Goal: Information Seeking & Learning: Learn about a topic

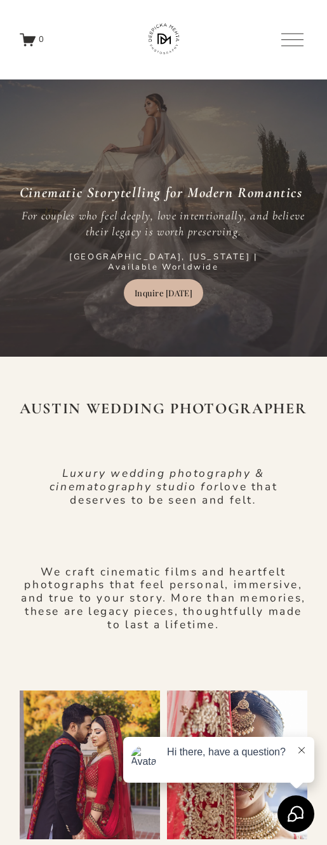
click at [158, 413] on div "AUSTIN WEDDING PHOTOGRAPHER Luxury wedding photography & cinematography studio …" at bounding box center [163, 832] width 327 height 950
click at [32, 43] on icon "0 items in cart" at bounding box center [29, 40] width 11 height 6
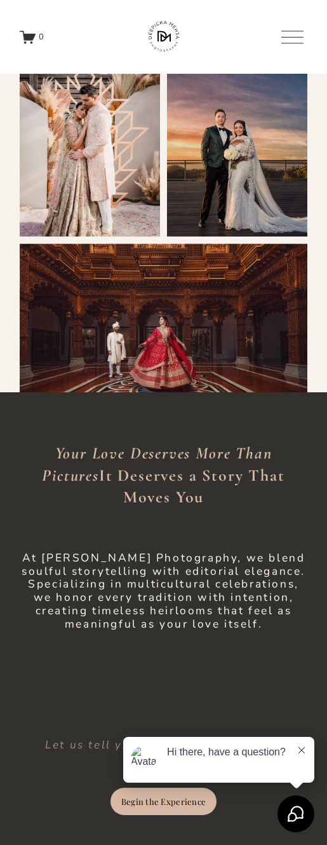
scroll to position [909, 0]
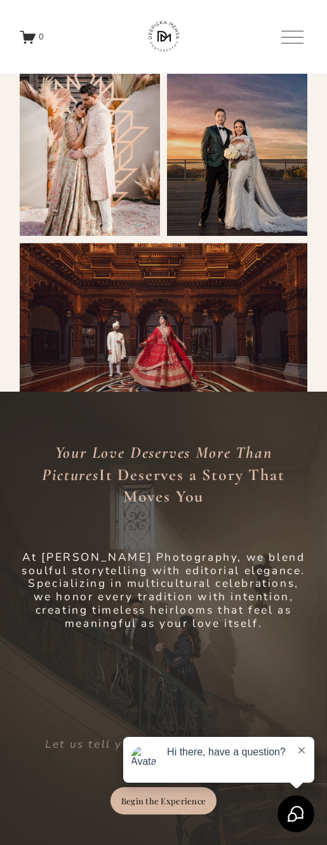
click at [159, 430] on div "Your Love Deserves More Than Pictures It Deserves a Story That Moves You At Dee…" at bounding box center [163, 620] width 327 height 400
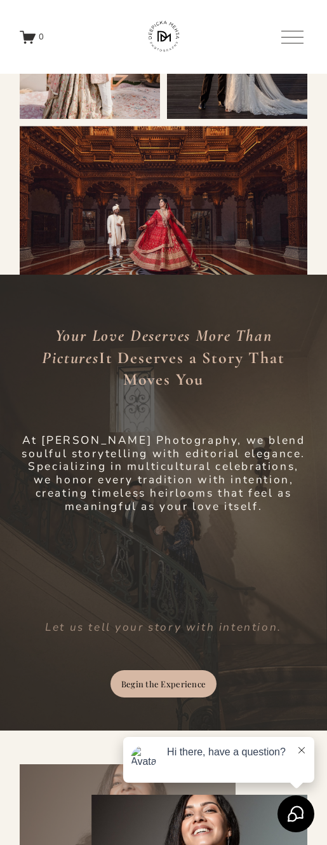
scroll to position [1049, 0]
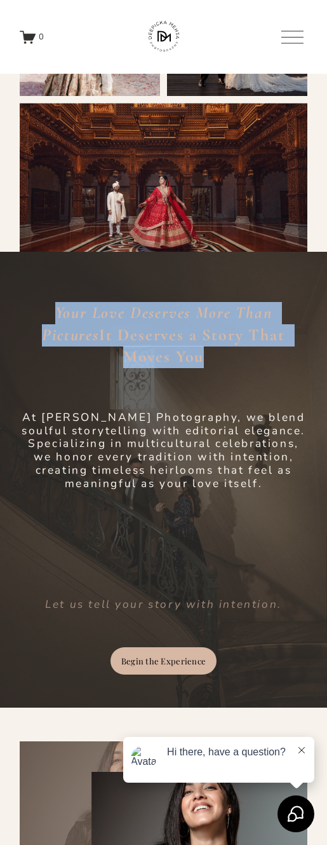
drag, startPoint x: 24, startPoint y: 310, endPoint x: 304, endPoint y: 336, distance: 280.9
click at [304, 336] on h3 "Your Love Deserves More Than Pictures It Deserves a Story That Moves You" at bounding box center [164, 335] width 288 height 66
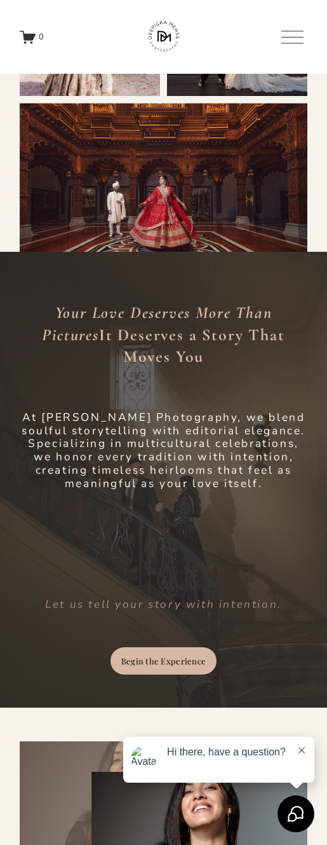
click at [258, 377] on div "Your Love Deserves More Than Pictures It Deserves a Story That Moves You At Dee…" at bounding box center [163, 480] width 327 height 400
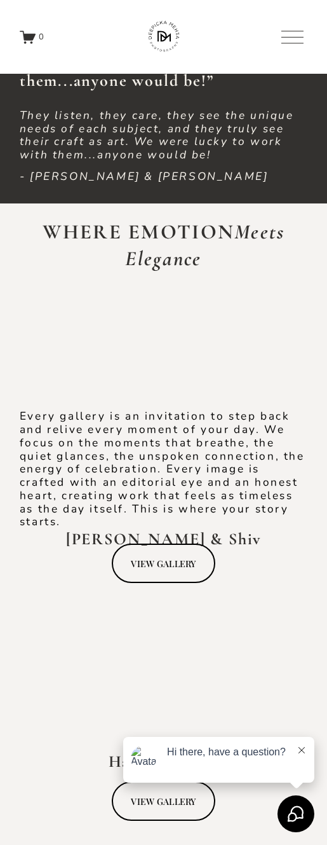
scroll to position [2772, 0]
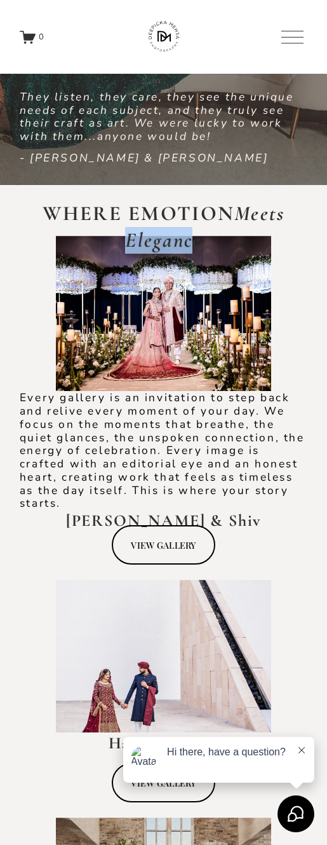
drag, startPoint x: 112, startPoint y: 244, endPoint x: 199, endPoint y: 244, distance: 87.1
click at [199, 244] on h2 "WHERE EMOTION Meets Elegance" at bounding box center [164, 226] width 288 height 53
click at [314, 244] on div "WHERE EMOTION Meets Elegance Every gallery is an invitation to step back and re…" at bounding box center [163, 612] width 327 height 855
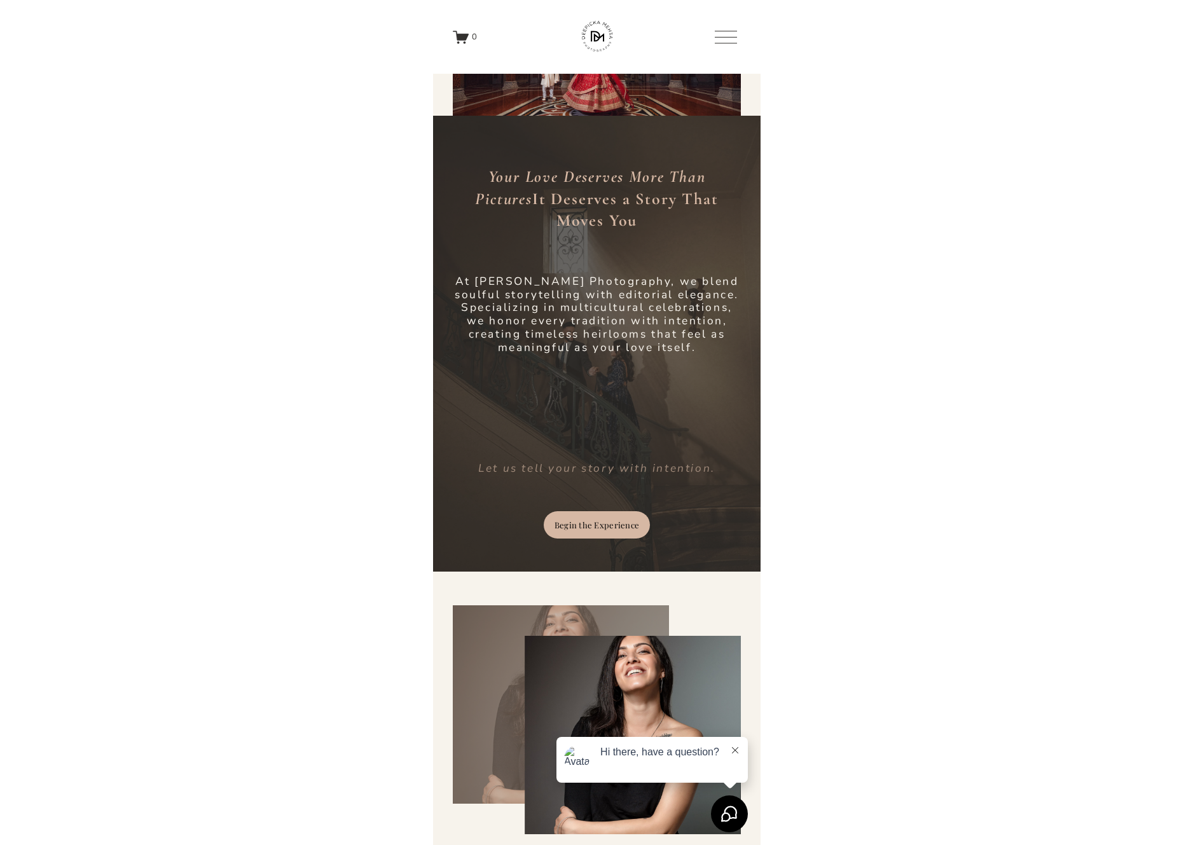
scroll to position [0, 0]
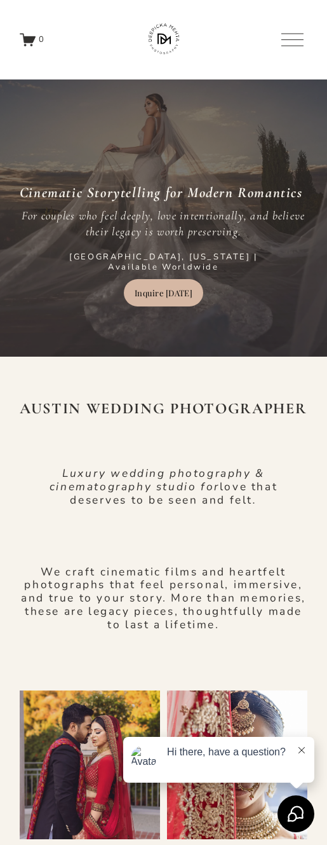
click at [296, 46] on div at bounding box center [293, 40] width 22 height 22
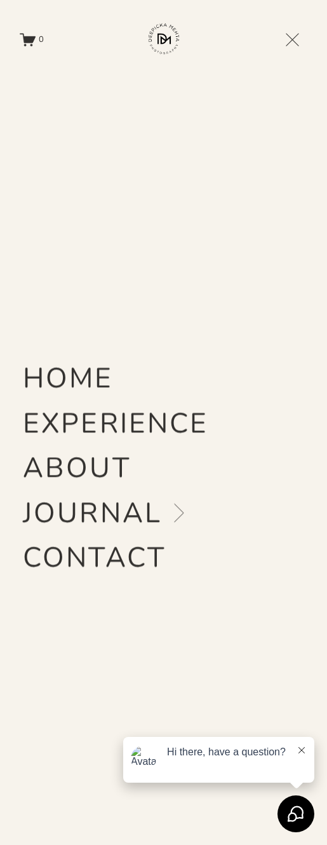
click at [95, 507] on link "Folder: JOURNAL" at bounding box center [108, 513] width 171 height 28
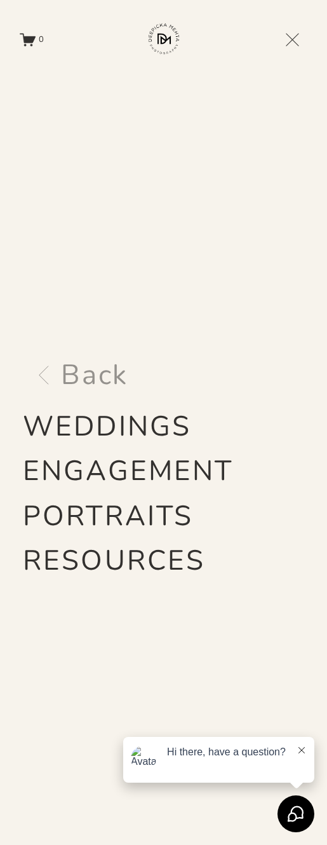
click at [90, 376] on span "Back" at bounding box center [94, 375] width 67 height 28
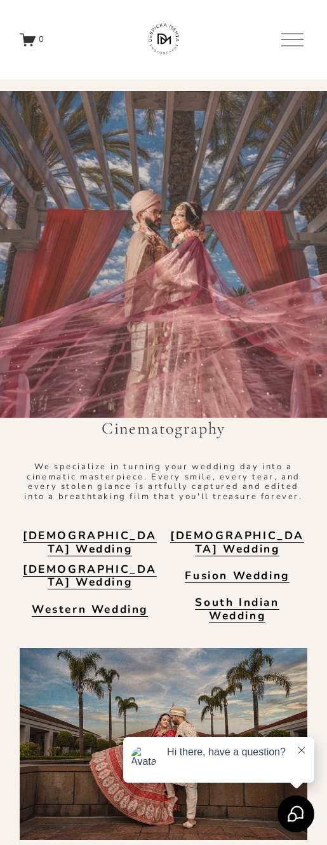
click at [292, 48] on div at bounding box center [293, 40] width 22 height 22
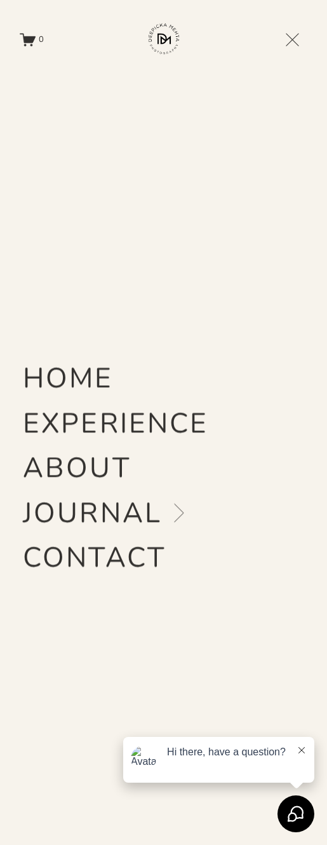
click at [88, 517] on link "Folder: JOURNAL" at bounding box center [108, 513] width 171 height 28
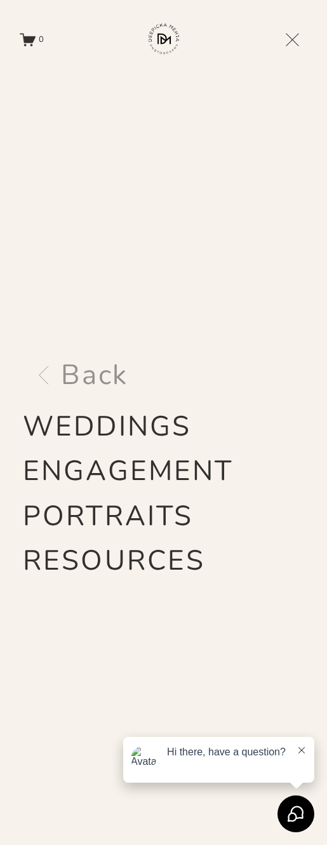
click at [101, 424] on link "WEDDINGS" at bounding box center [107, 427] width 168 height 28
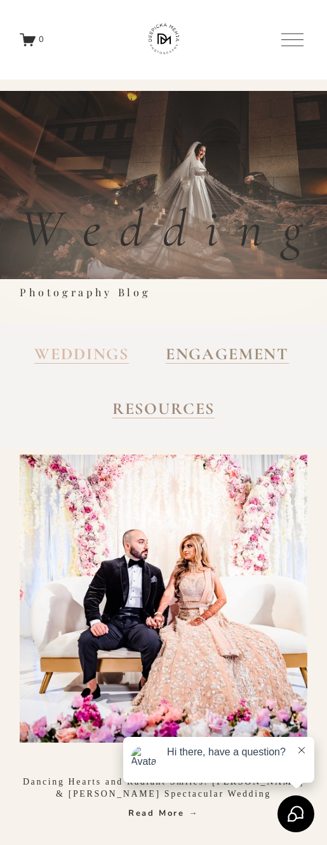
click at [296, 43] on div at bounding box center [293, 40] width 22 height 22
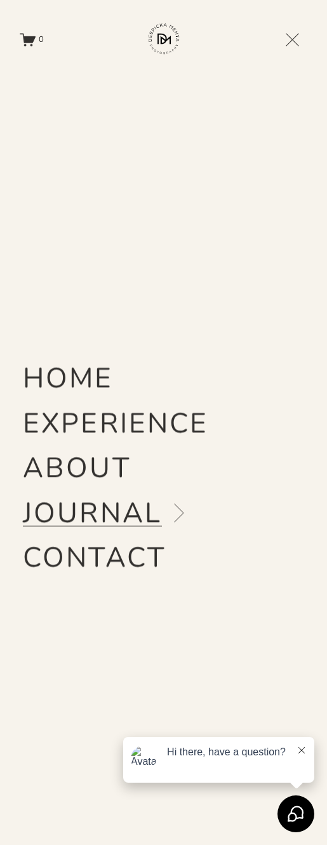
click at [74, 368] on link "HOME" at bounding box center [68, 378] width 90 height 28
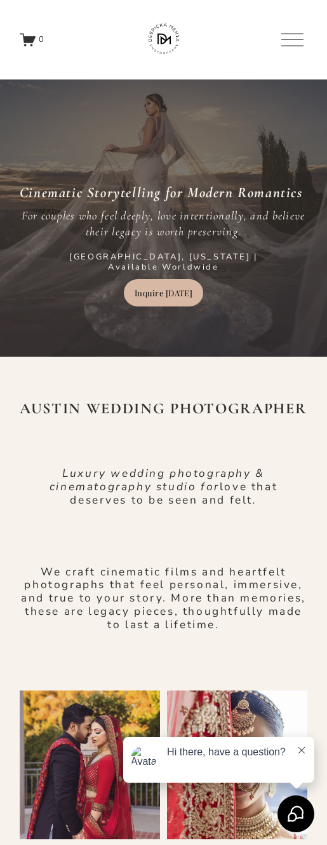
click at [293, 51] on div at bounding box center [293, 40] width 22 height 22
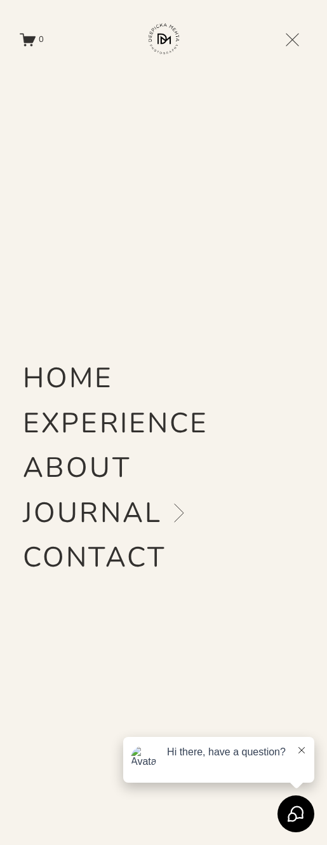
click at [91, 428] on link "EXPERIENCE" at bounding box center [116, 423] width 186 height 28
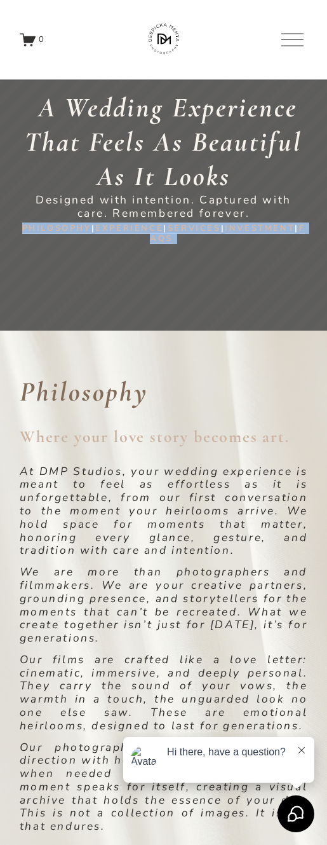
drag, startPoint x: 39, startPoint y: 232, endPoint x: 228, endPoint y: 250, distance: 189.7
click at [228, 250] on div "PHILOSOPHY | EXPERIENCE | SERVICES | INVESTMENT | FAQS" at bounding box center [164, 239] width 288 height 31
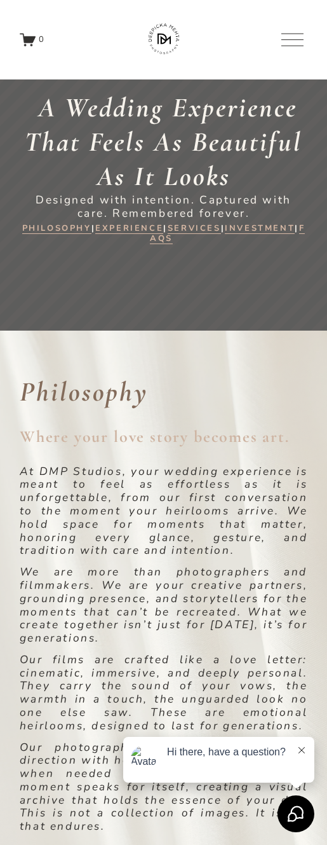
click at [229, 270] on div "A Wedding Experience That Feels As Beautiful As It Looks Designed with intentio…" at bounding box center [163, 211] width 327 height 240
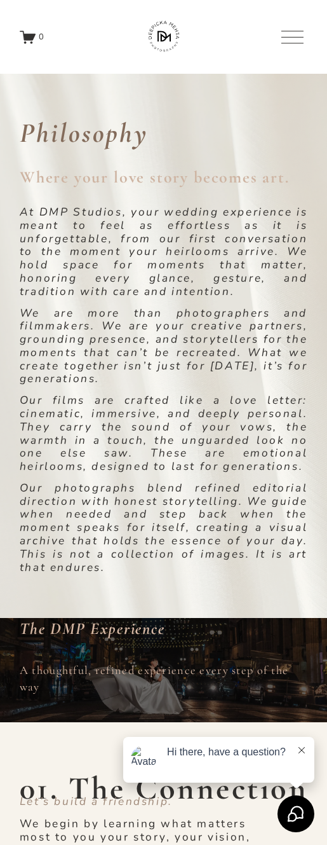
scroll to position [256, 0]
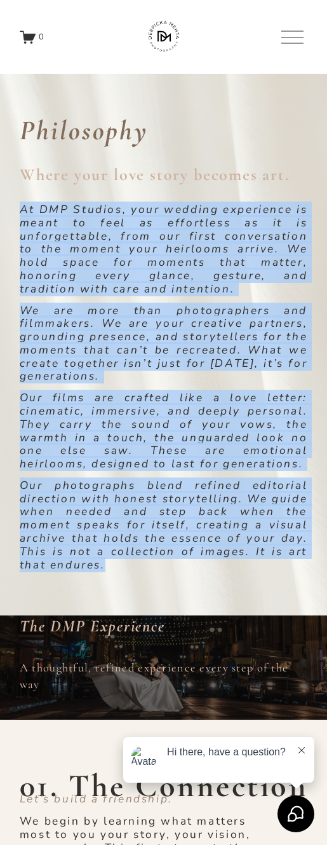
drag, startPoint x: 17, startPoint y: 209, endPoint x: 146, endPoint y: 571, distance: 385.2
click at [146, 571] on div "Philosophy Where your love story becomes art. At DMP Studios, your wedding expe…" at bounding box center [163, 342] width 327 height 547
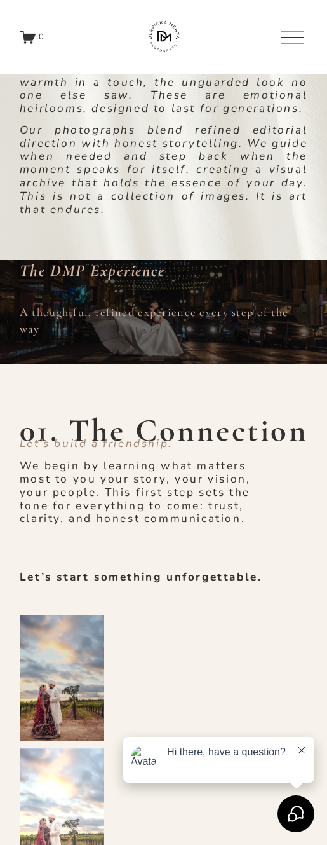
scroll to position [252, 0]
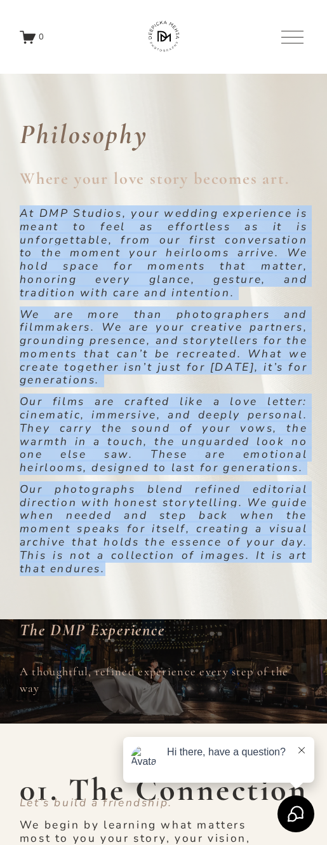
drag, startPoint x: 135, startPoint y: 575, endPoint x: 18, endPoint y: 219, distance: 374.9
click at [18, 219] on div "Philosophy Where your love story becomes art. At DMP Studios, your wedding expe…" at bounding box center [163, 346] width 327 height 547
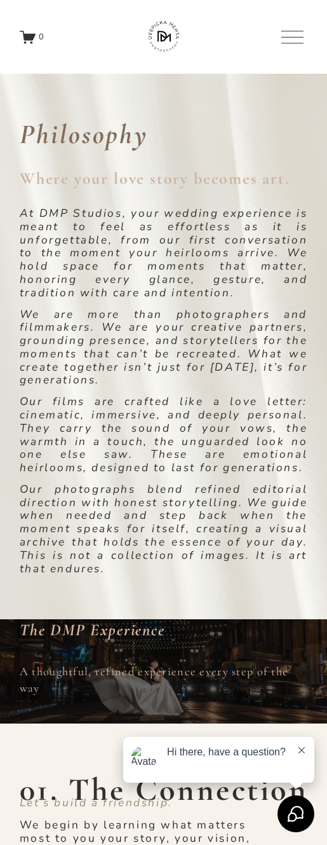
click at [98, 273] on em "At DMP Studios, your wedding experience is meant to feel as effortless as it is…" at bounding box center [164, 252] width 288 height 95
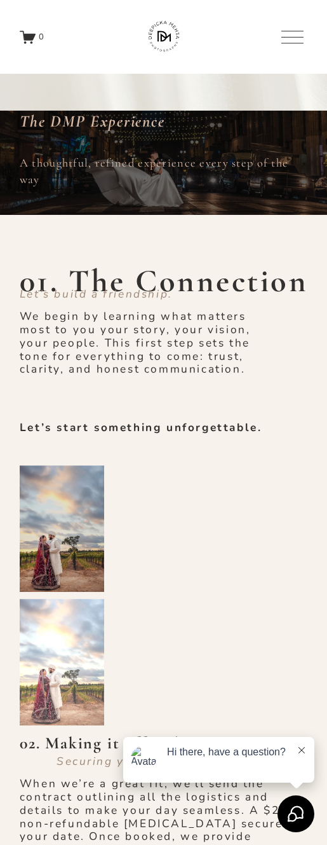
scroll to position [768, 0]
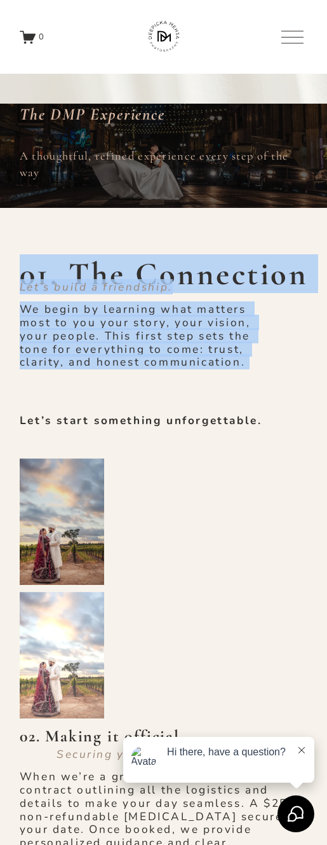
drag, startPoint x: 16, startPoint y: 275, endPoint x: 154, endPoint y: 319, distance: 145.4
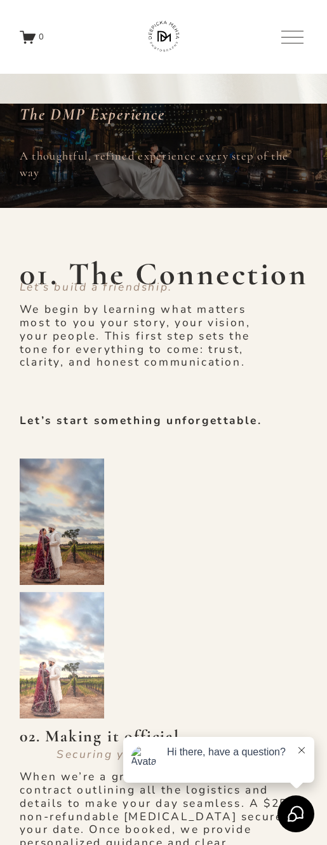
click at [135, 345] on p "We begin by learning what matters most to you your story, your vision, your peo…" at bounding box center [145, 336] width 251 height 66
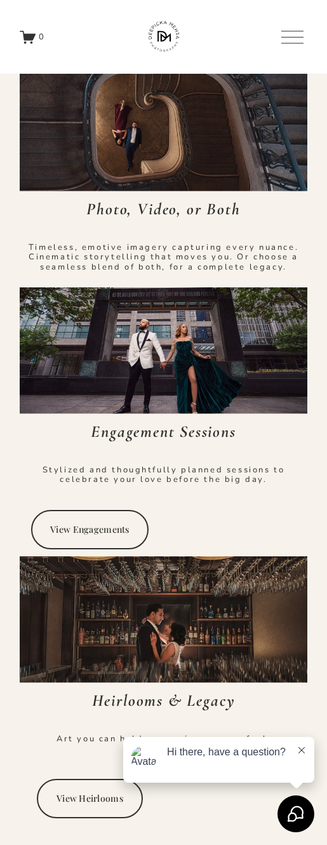
scroll to position [4593, 0]
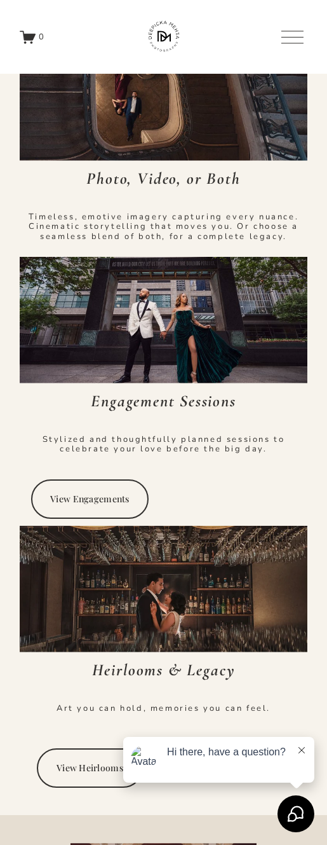
click at [212, 469] on div "Stylized and thoughtfully planned sessions to celebrate your love before the bi…" at bounding box center [164, 454] width 288 height 38
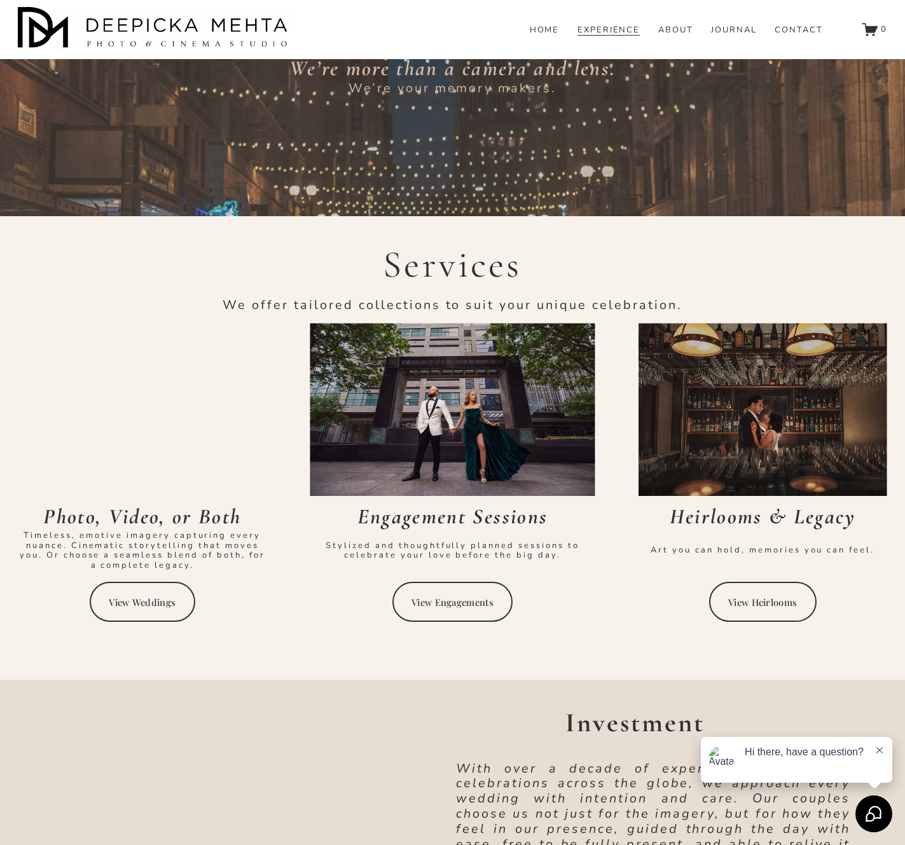
scroll to position [2923, 0]
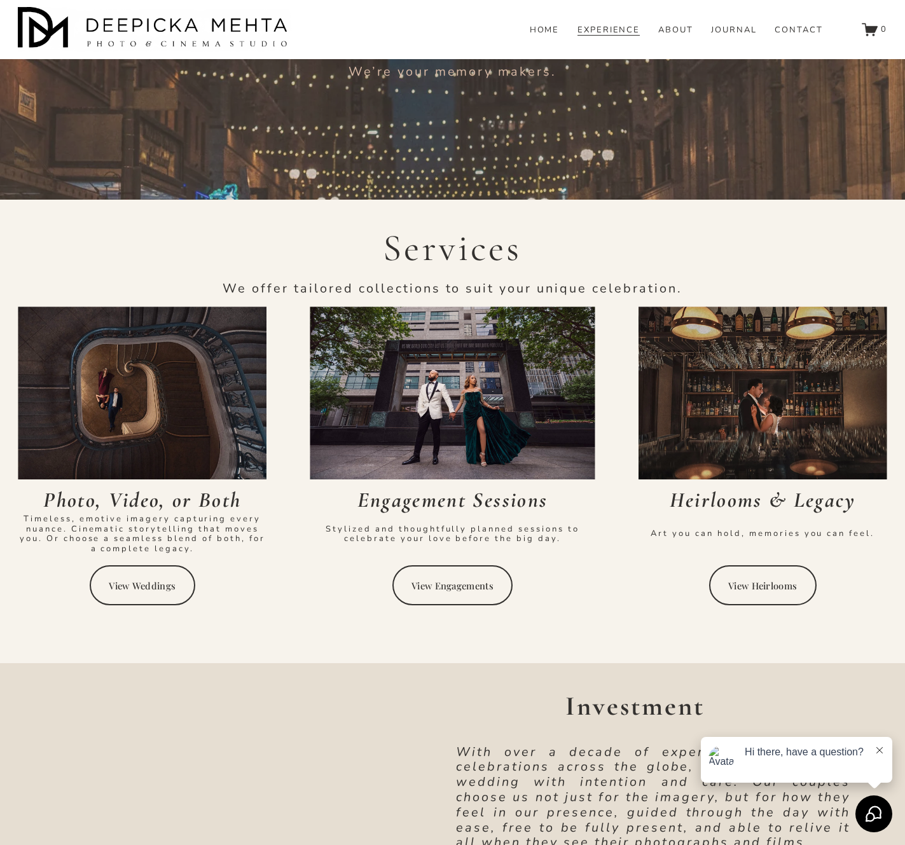
click at [167, 580] on link "View Weddings" at bounding box center [143, 585] width 106 height 40
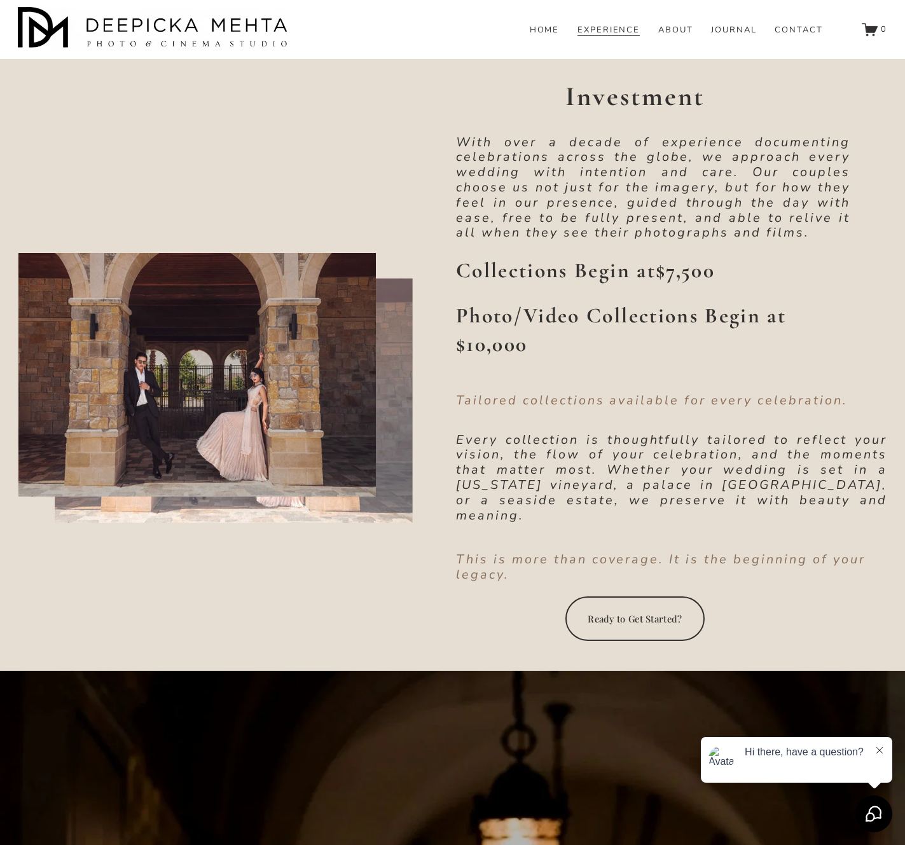
scroll to position [3532, 0]
drag, startPoint x: 457, startPoint y: 273, endPoint x: 774, endPoint y: 279, distance: 317.3
click at [327, 279] on h3 "Collections Begin at $7,500" at bounding box center [653, 271] width 394 height 29
click at [327, 278] on h3 "Collections Begin at $7,500" at bounding box center [653, 271] width 394 height 29
drag, startPoint x: 448, startPoint y: 274, endPoint x: 845, endPoint y: 266, distance: 397.4
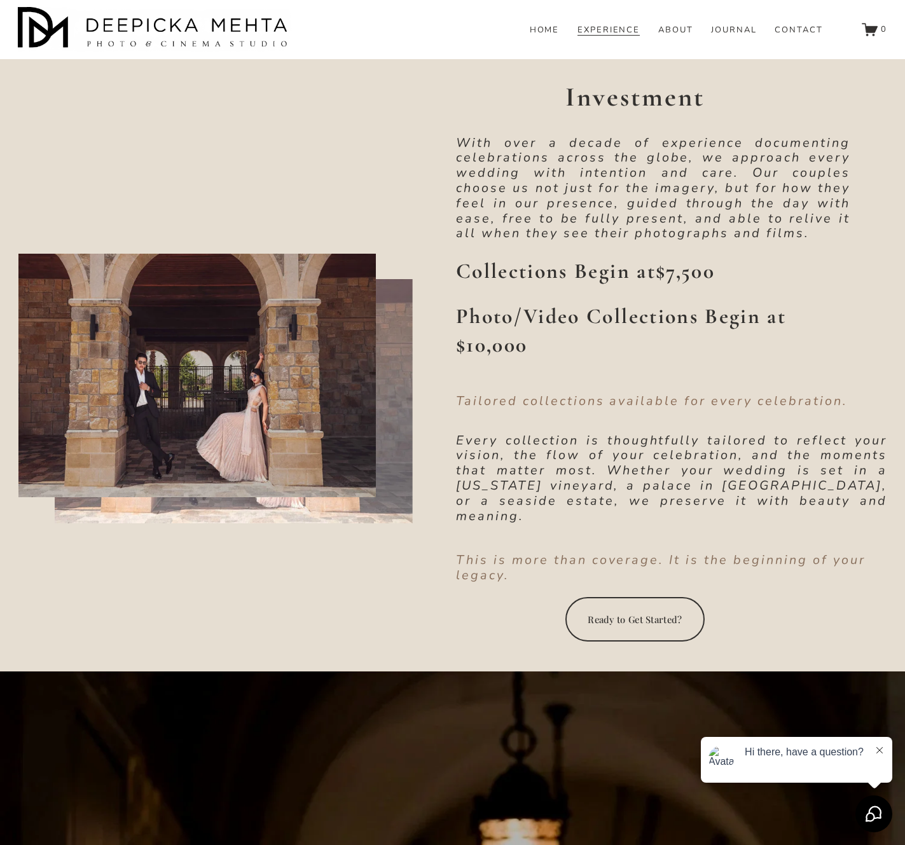
click at [327, 266] on div "Investment Collections Begin at $7,500 Photo/Video Collections Begin at $10,000…" at bounding box center [452, 363] width 905 height 558
click at [327, 318] on div "Tailored collections available for every celebration." at bounding box center [671, 401] width 431 height 173
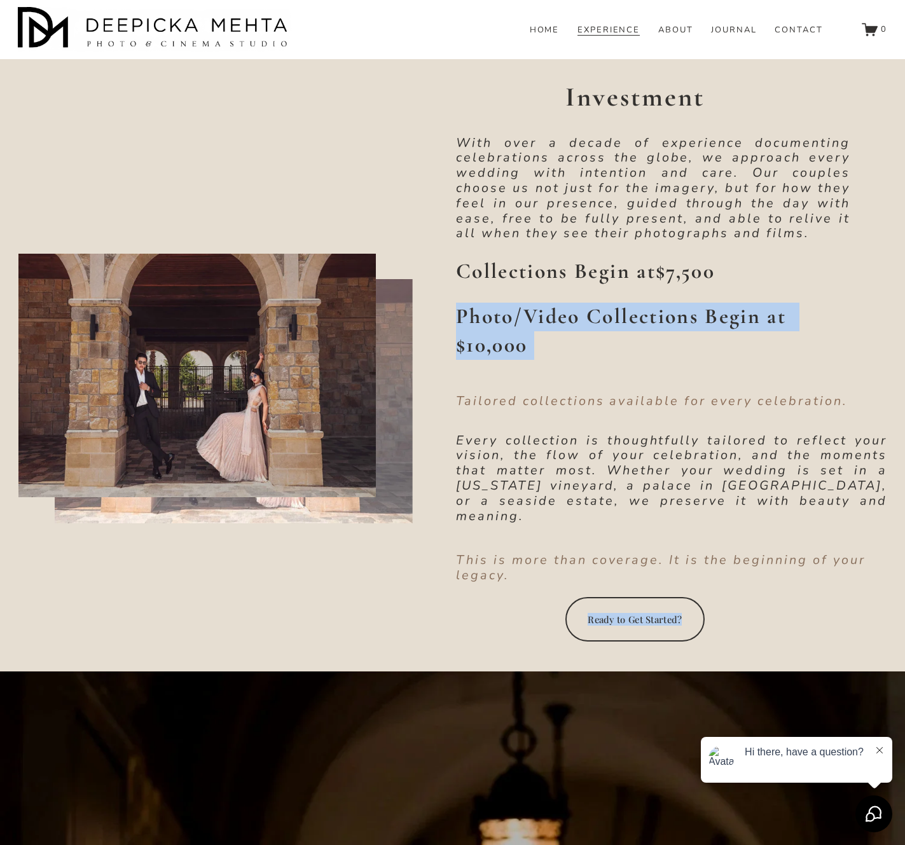
drag, startPoint x: 555, startPoint y: 336, endPoint x: 440, endPoint y: 311, distance: 117.7
click at [327, 311] on div "Investment Collections Begin at $7,500 Photo/Video Collections Begin at $10,000…" at bounding box center [452, 363] width 905 height 558
click at [327, 338] on div "Tailored collections available for every celebration." at bounding box center [671, 401] width 431 height 173
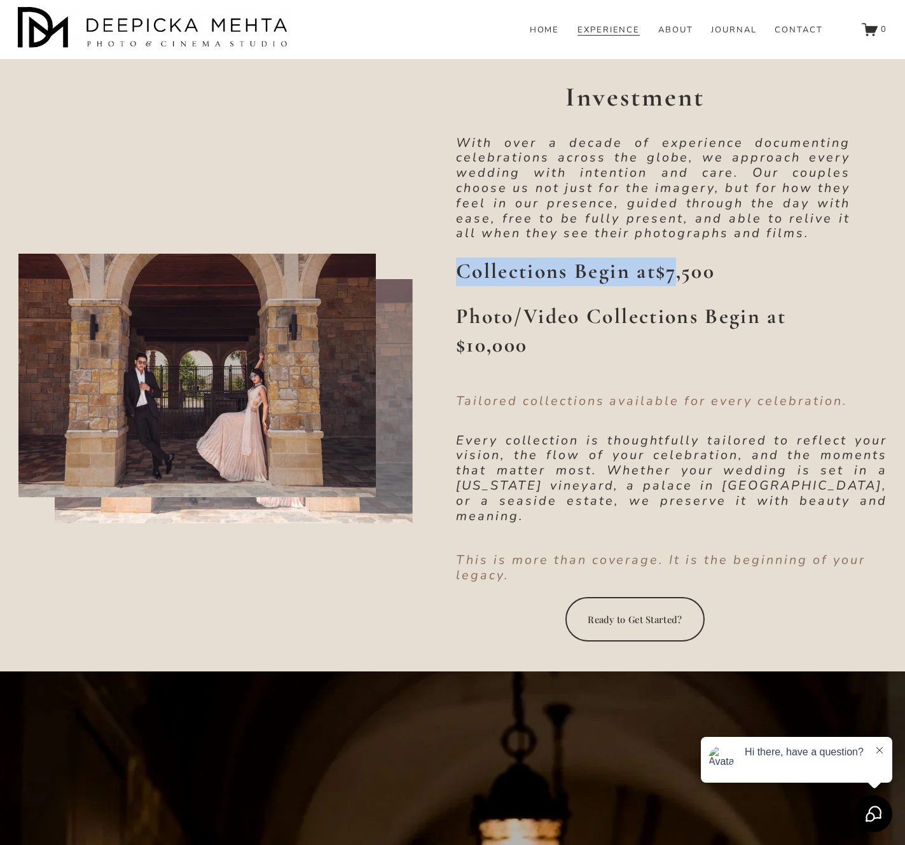
drag, startPoint x: 461, startPoint y: 276, endPoint x: 690, endPoint y: 276, distance: 229.5
click at [327, 276] on h3 "Collections Begin at $7,500" at bounding box center [653, 271] width 394 height 29
click at [327, 275] on strong "$7,500" at bounding box center [684, 271] width 59 height 26
drag, startPoint x: 553, startPoint y: 343, endPoint x: 459, endPoint y: 315, distance: 98.0
click at [327, 317] on div "Tailored collections available for every celebration." at bounding box center [671, 401] width 431 height 173
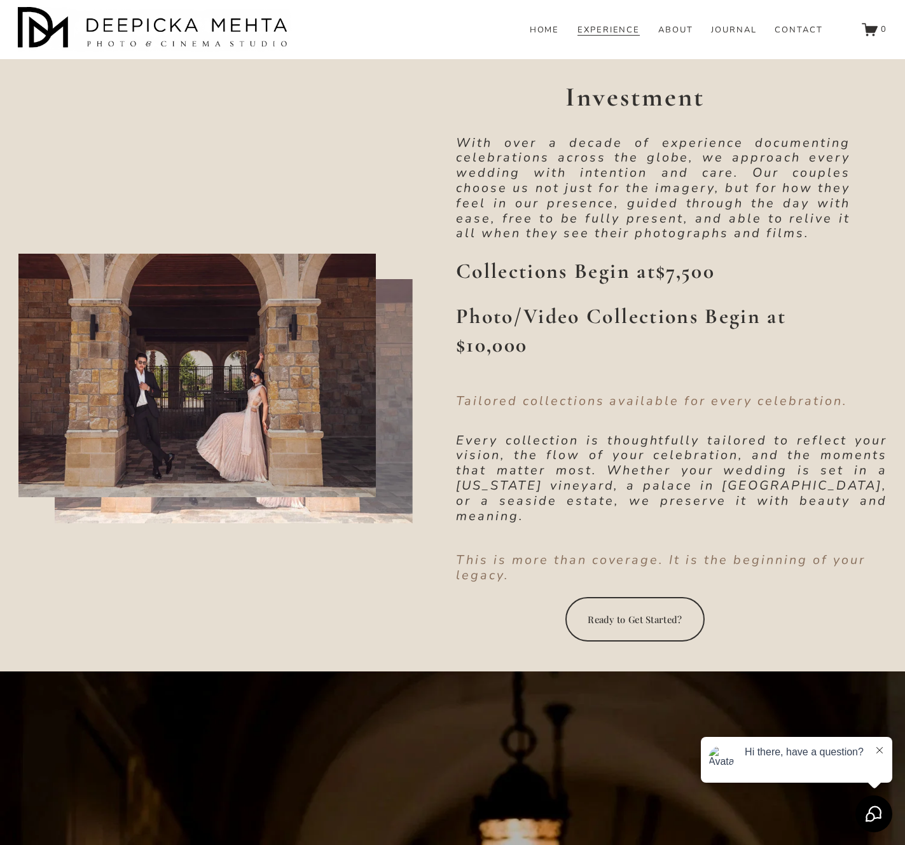
drag, startPoint x: 455, startPoint y: 314, endPoint x: 512, endPoint y: 334, distance: 60.7
click at [327, 334] on div "Tailored collections available for every celebration." at bounding box center [671, 401] width 431 height 173
click at [327, 304] on strong "Photo/Video Collections Begin at $10,000" at bounding box center [624, 330] width 336 height 55
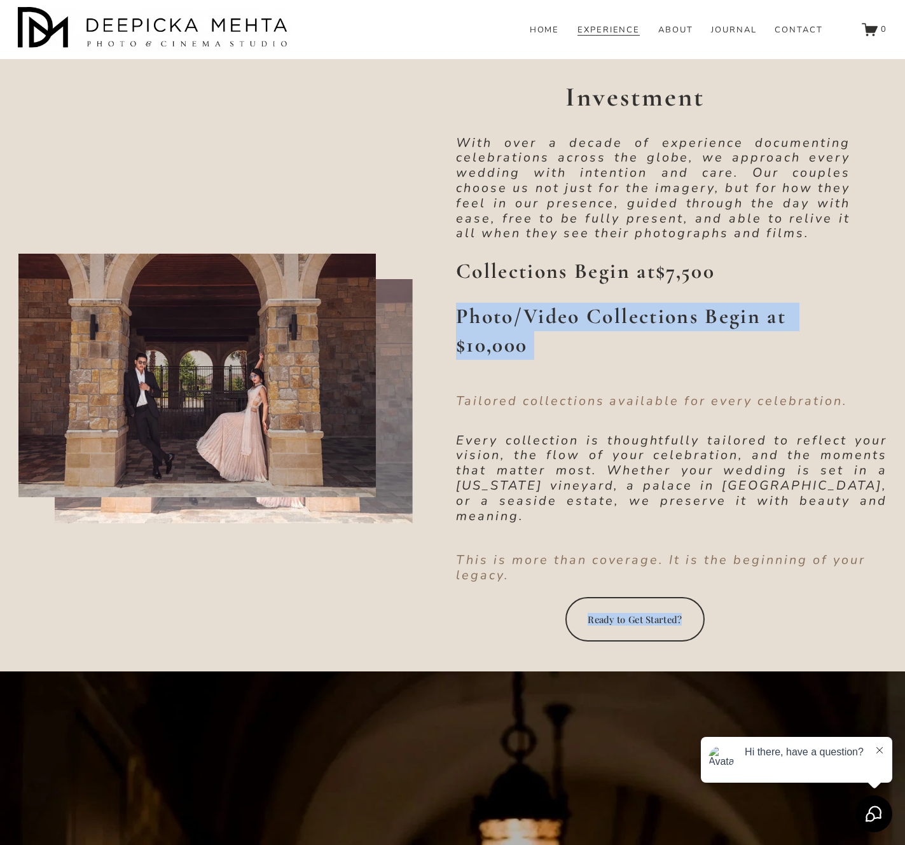
drag, startPoint x: 455, startPoint y: 309, endPoint x: 528, endPoint y: 360, distance: 89.4
click at [327, 360] on div "Investment Collections Begin at $7,500 Photo/Video Collections Begin at $10,000…" at bounding box center [452, 363] width 905 height 558
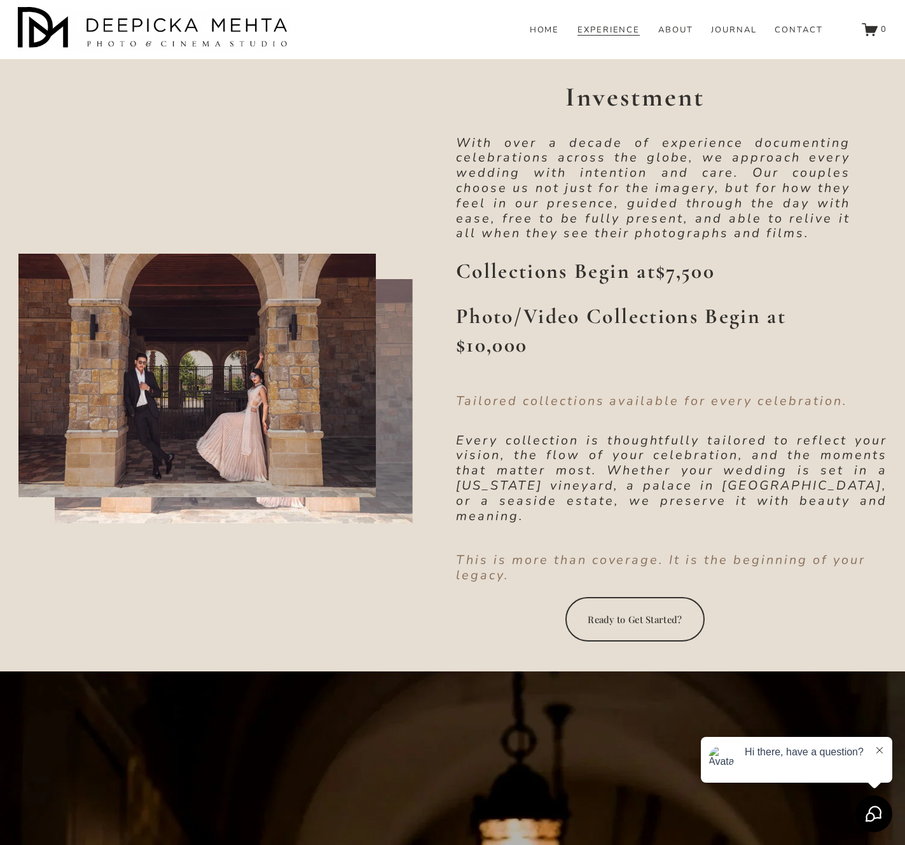
click at [327, 335] on div "Tailored collections available for every celebration." at bounding box center [671, 401] width 431 height 173
click at [327, 317] on div "Tailored collections available for every celebration." at bounding box center [671, 401] width 431 height 173
drag, startPoint x: 460, startPoint y: 269, endPoint x: 734, endPoint y: 271, distance: 273.4
click at [327, 271] on h3 "Collections Begin at $7,500" at bounding box center [653, 271] width 394 height 29
click at [327, 313] on strong "Photo/Video Collections Begin at $10,000" at bounding box center [624, 330] width 336 height 55
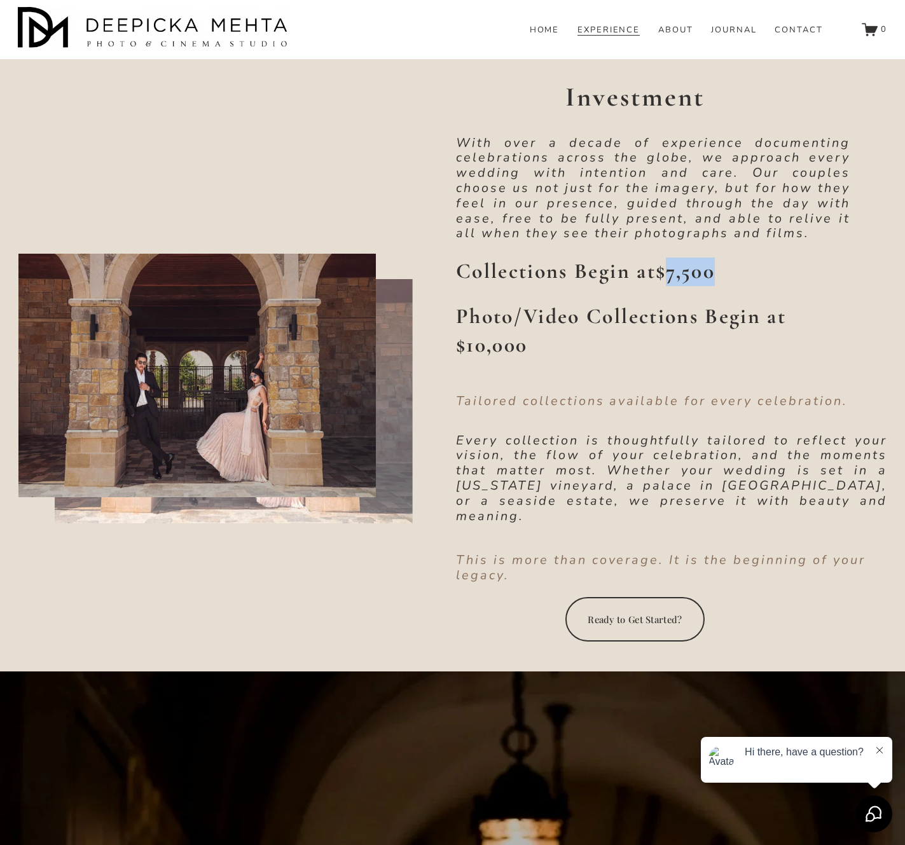
drag, startPoint x: 666, startPoint y: 275, endPoint x: 717, endPoint y: 275, distance: 51.5
click at [327, 275] on strong "$7,500" at bounding box center [684, 271] width 59 height 26
click at [327, 344] on div "Tailored collections available for every celebration." at bounding box center [671, 401] width 431 height 173
drag, startPoint x: 462, startPoint y: 273, endPoint x: 715, endPoint y: 282, distance: 253.8
click at [327, 282] on h3 "Collections Begin at $7,500" at bounding box center [653, 271] width 394 height 29
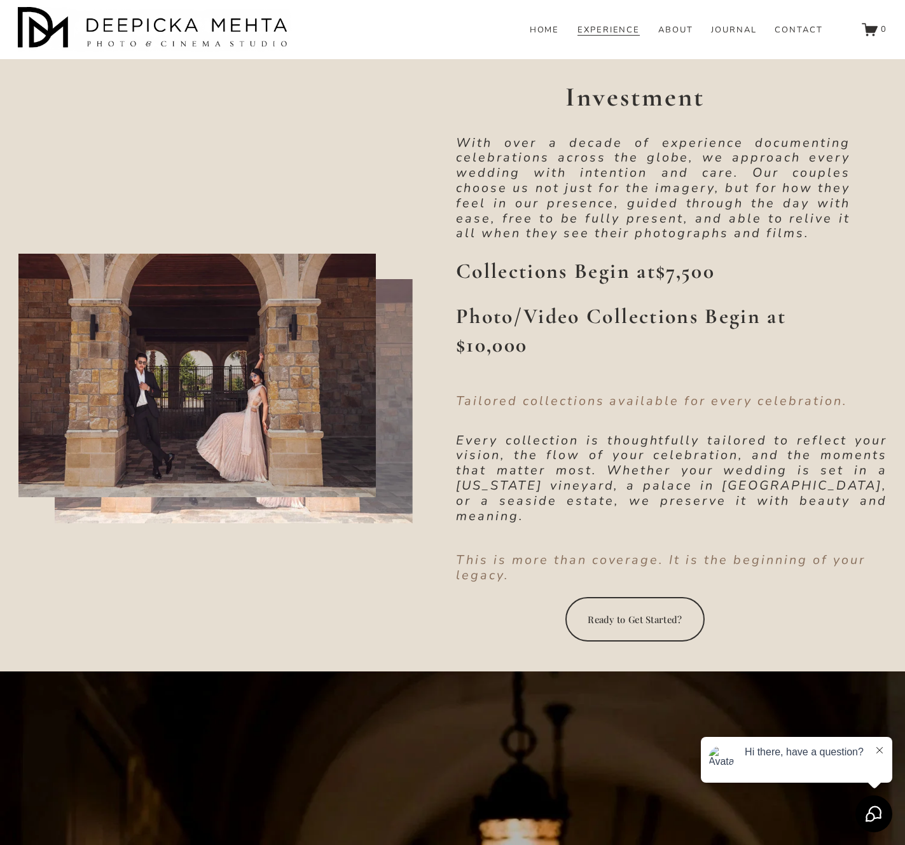
click at [327, 308] on strong "Photo/Video Collections Begin at $10,000" at bounding box center [624, 330] width 336 height 55
click at [327, 317] on div "Tailored collections available for every celebration." at bounding box center [671, 401] width 431 height 173
drag, startPoint x: 667, startPoint y: 276, endPoint x: 727, endPoint y: 277, distance: 59.8
click at [327, 277] on h3 "Collections Begin at $7,500" at bounding box center [653, 271] width 394 height 29
click at [327, 319] on div "Tailored collections available for every celebration." at bounding box center [671, 401] width 431 height 173
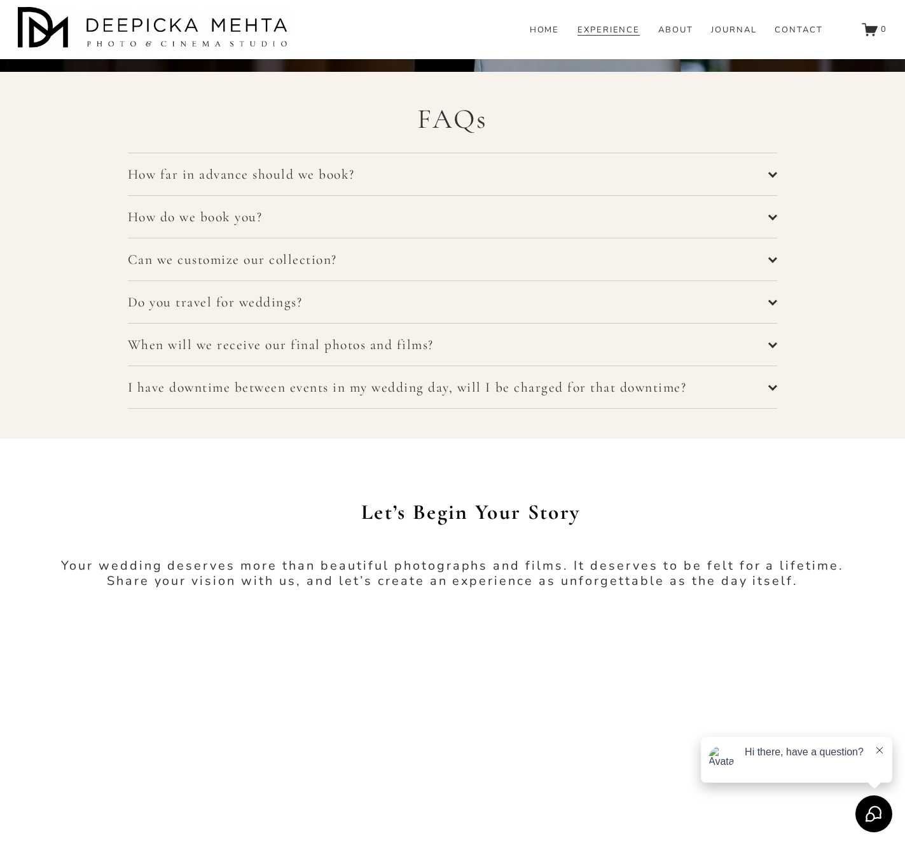
scroll to position [4977, 0]
click at [221, 179] on span "How far in advance should we book?" at bounding box center [448, 173] width 641 height 17
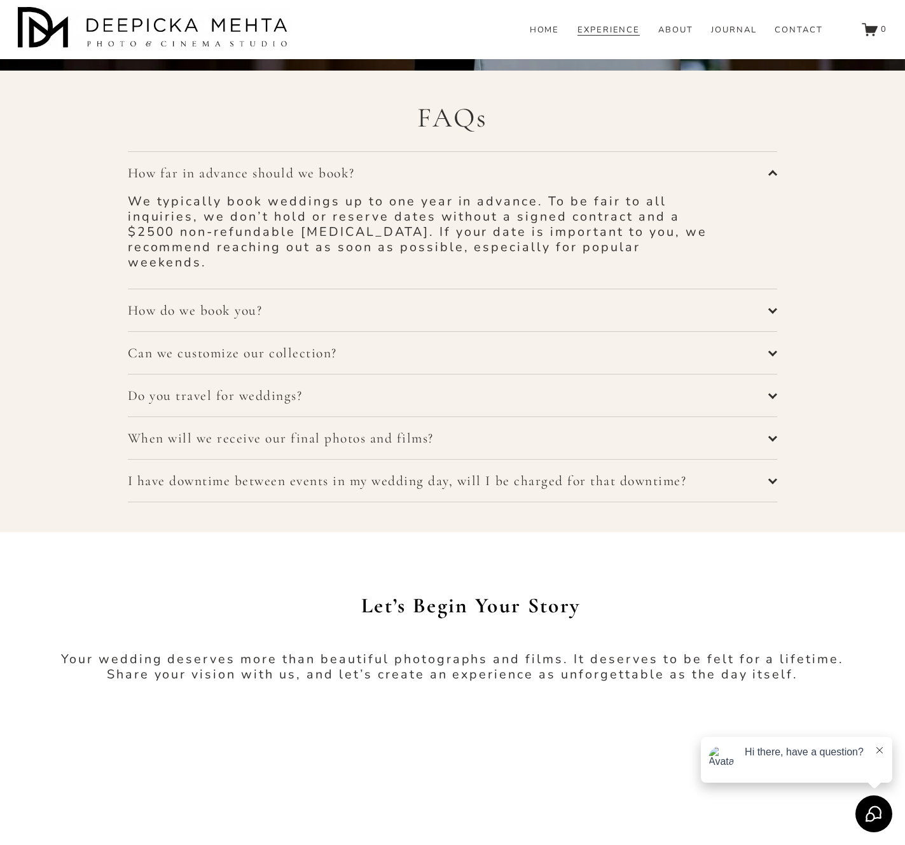
click at [234, 178] on span "How far in advance should we book?" at bounding box center [448, 173] width 641 height 17
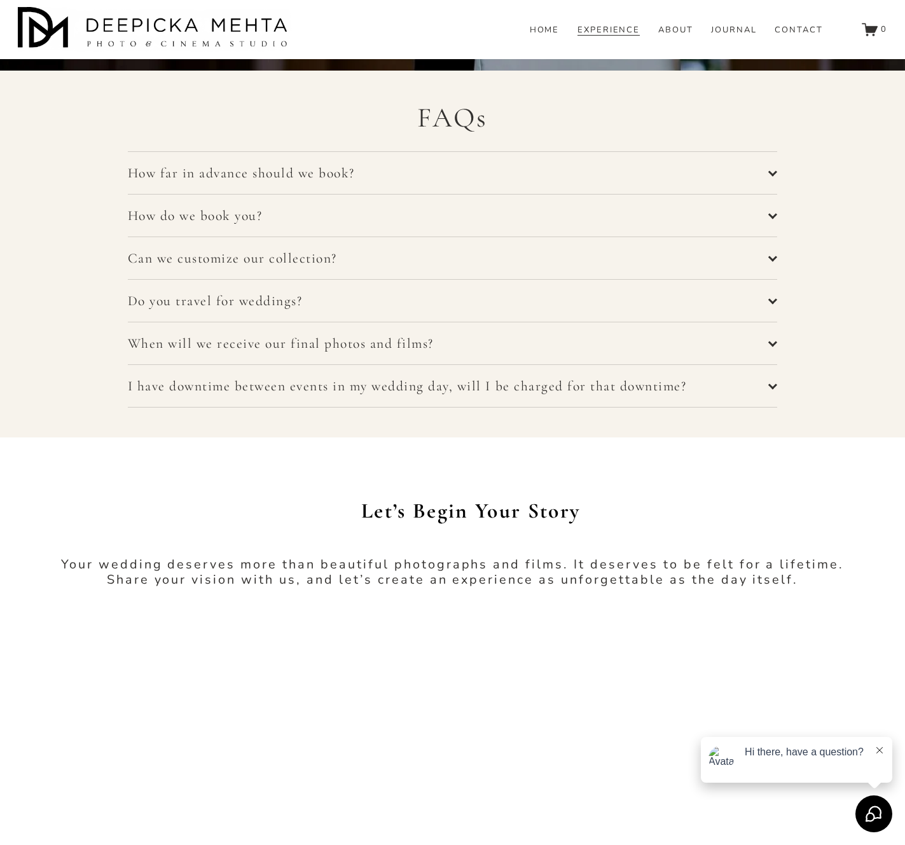
click at [216, 218] on span "How do we book you?" at bounding box center [448, 215] width 641 height 17
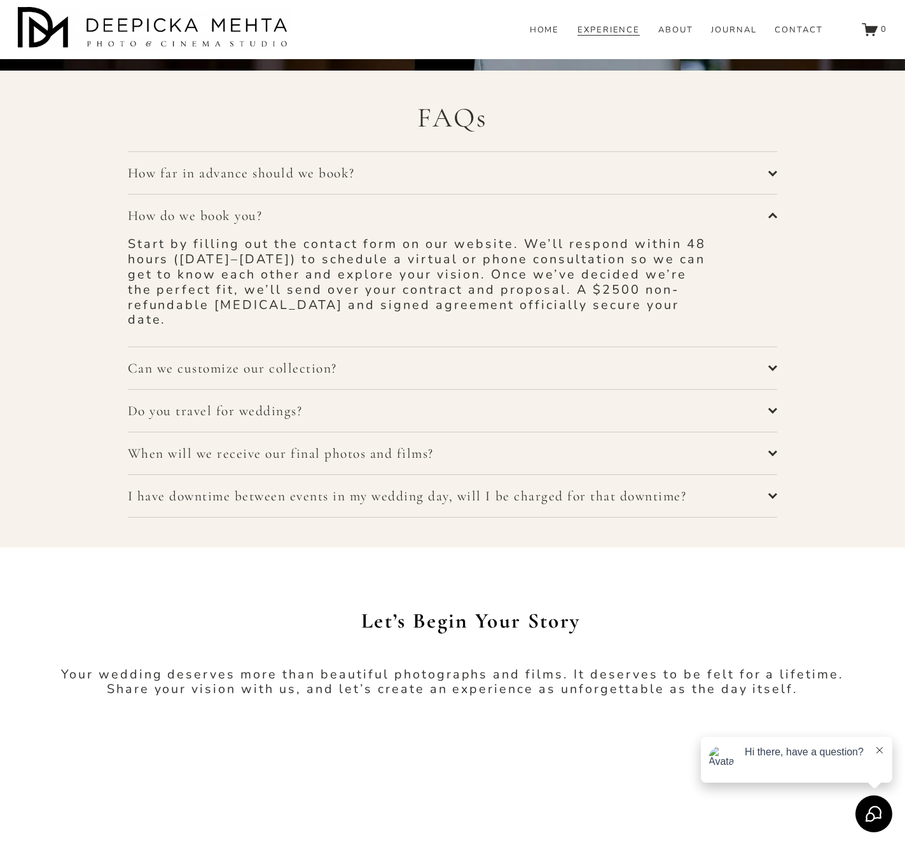
click at [216, 218] on span "How do we book you?" at bounding box center [448, 215] width 641 height 17
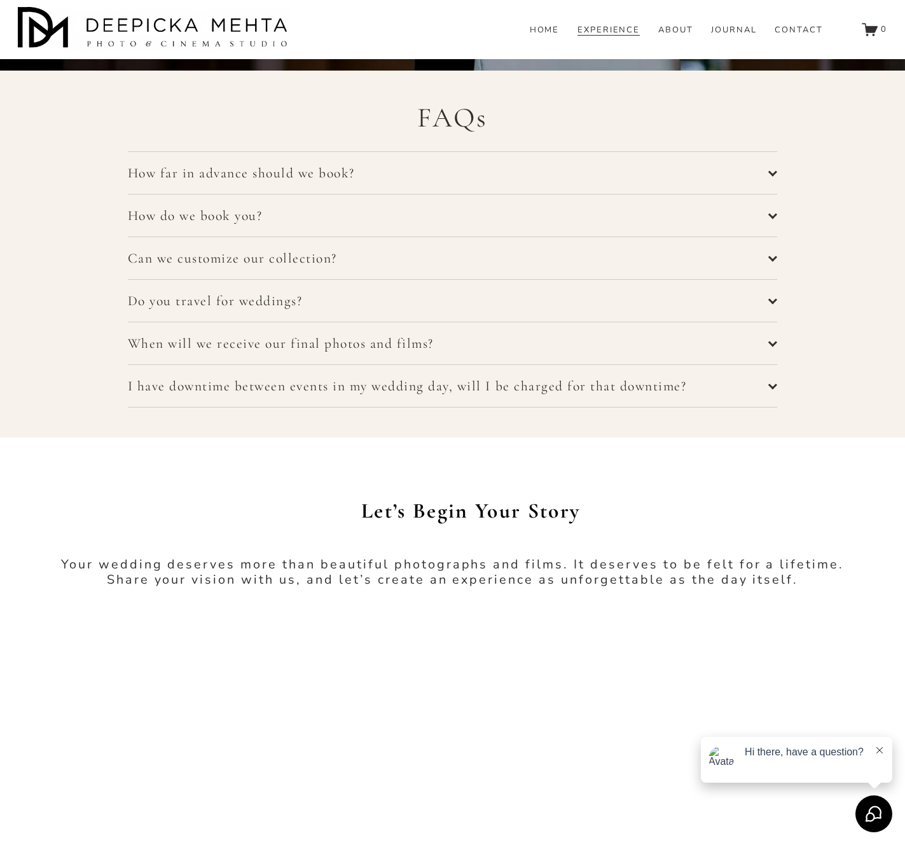
click at [233, 172] on span "How far in advance should we book?" at bounding box center [448, 173] width 641 height 17
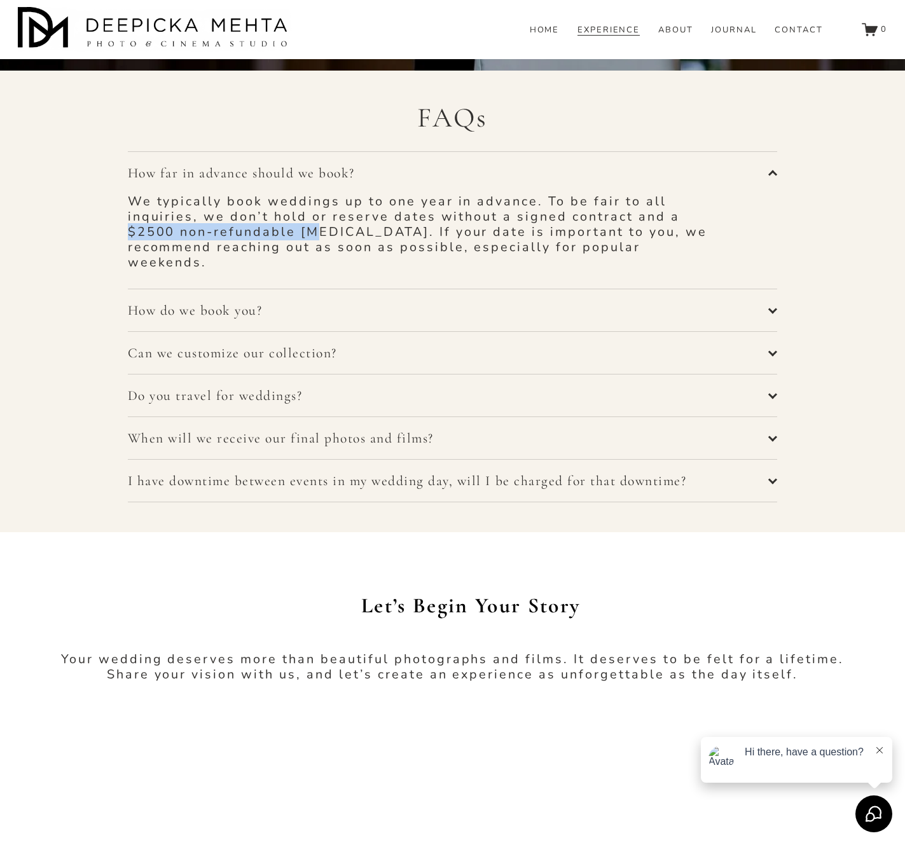
drag, startPoint x: 135, startPoint y: 232, endPoint x: 321, endPoint y: 232, distance: 185.6
click at [316, 232] on p "We typically book weddings up to one year in advance. To be fair to all inquiri…" at bounding box center [420, 232] width 585 height 76
click at [327, 224] on p "We typically book weddings up to one year in advance. To be fair to all inquiri…" at bounding box center [420, 232] width 585 height 76
drag, startPoint x: 127, startPoint y: 235, endPoint x: 353, endPoint y: 235, distance: 226.9
click at [327, 235] on div "FAQs How far in advance should we book? We typically book weddings up to one ye…" at bounding box center [452, 301] width 905 height 402
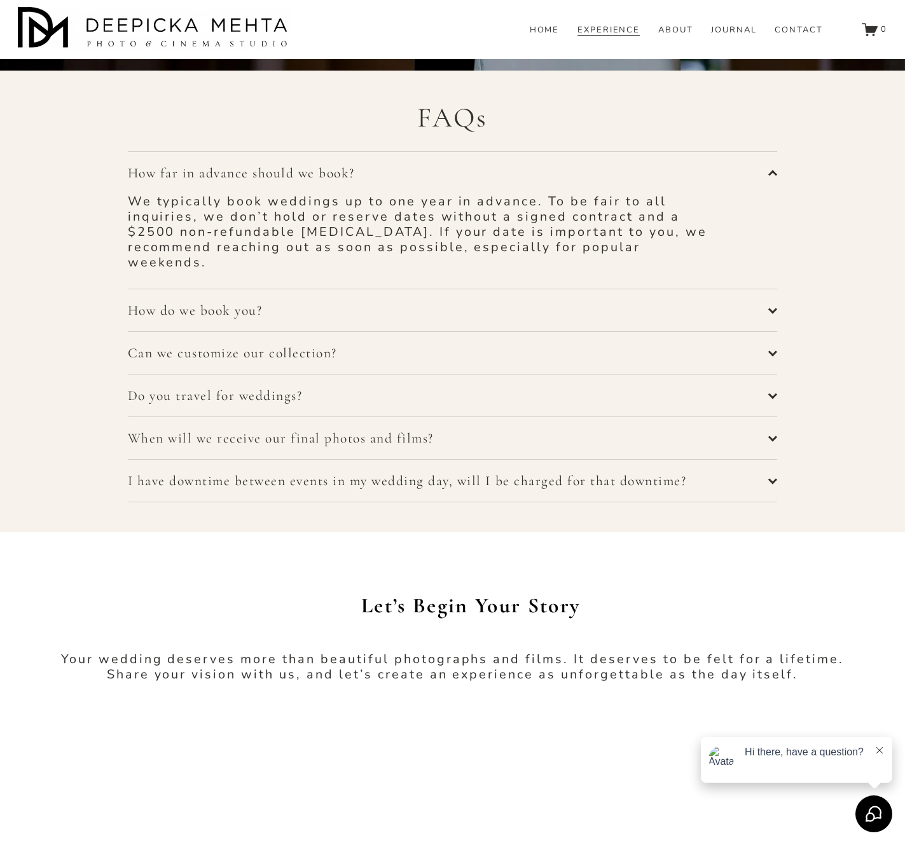
click at [327, 233] on p "We typically book weddings up to one year in advance. To be fair to all inquiri…" at bounding box center [420, 232] width 585 height 76
drag, startPoint x: 132, startPoint y: 233, endPoint x: 296, endPoint y: 234, distance: 164.0
click at [296, 234] on p "We typically book weddings up to one year in advance. To be fair to all inquiri…" at bounding box center [420, 232] width 585 height 76
click at [304, 233] on p "We typically book weddings up to one year in advance. To be fair to all inquiri…" at bounding box center [420, 232] width 585 height 76
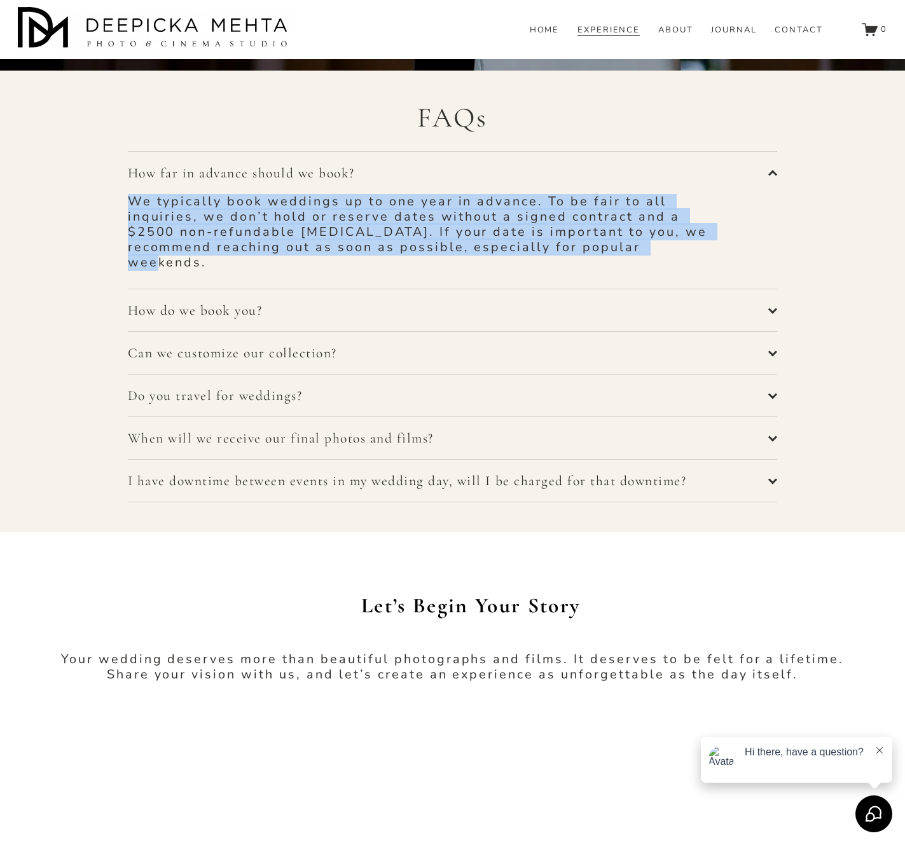
drag, startPoint x: 132, startPoint y: 201, endPoint x: 235, endPoint y: 259, distance: 118.4
click at [235, 259] on p "We typically book weddings up to one year in advance. To be fair to all inquiri…" at bounding box center [420, 232] width 585 height 76
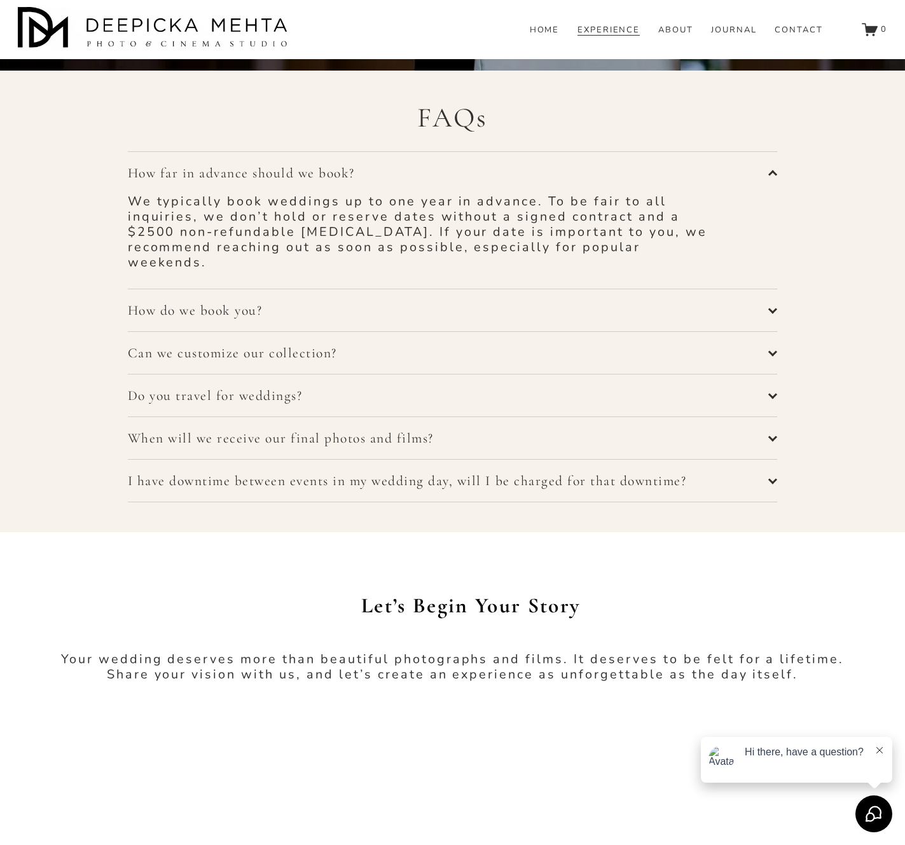
click at [232, 239] on p "We typically book weddings up to one year in advance. To be fair to all inquiri…" at bounding box center [420, 232] width 585 height 76
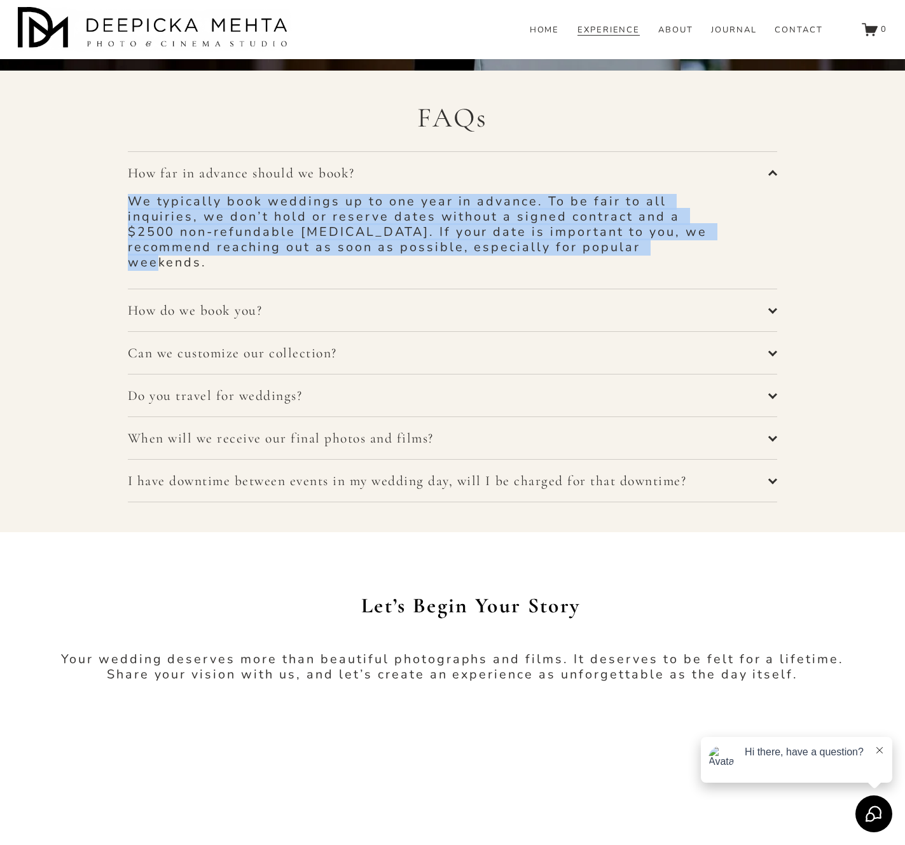
drag, startPoint x: 221, startPoint y: 265, endPoint x: 130, endPoint y: 203, distance: 110.4
click at [130, 203] on p "We typically book weddings up to one year in advance. To be fair to all inquiri…" at bounding box center [420, 232] width 585 height 76
click at [216, 235] on p "We typically book weddings up to one year in advance. To be fair to all inquiri…" at bounding box center [420, 232] width 585 height 76
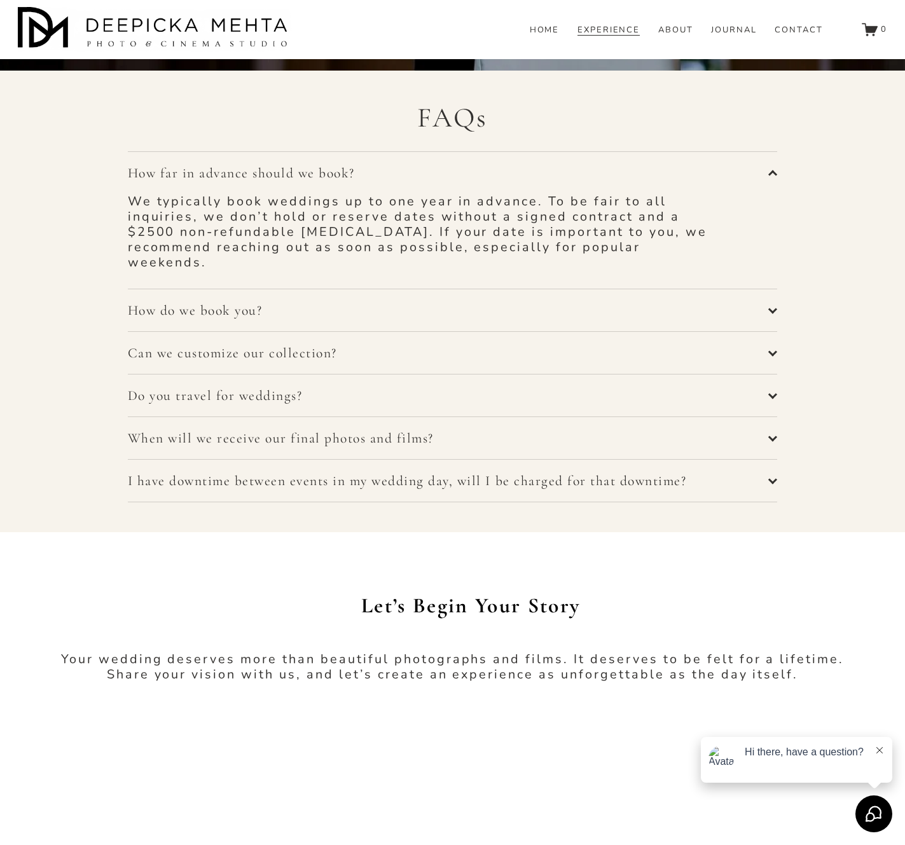
click at [200, 315] on span "How do we book you?" at bounding box center [448, 310] width 641 height 17
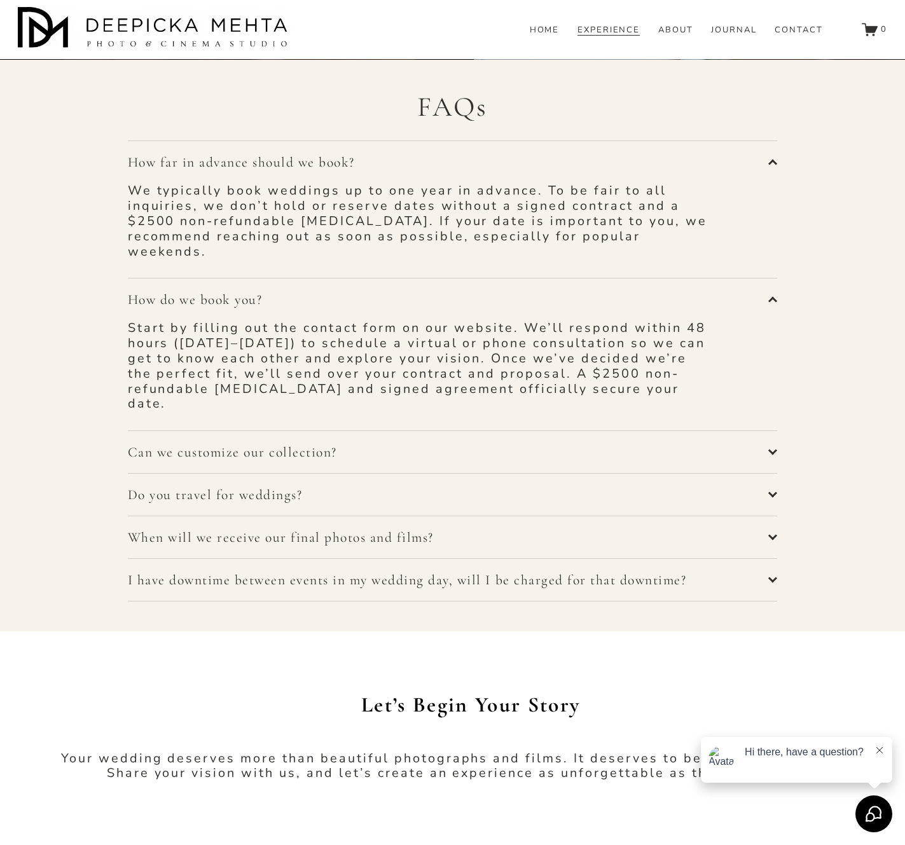
scroll to position [4990, 0]
click at [221, 167] on span "How far in advance should we book?" at bounding box center [448, 160] width 641 height 17
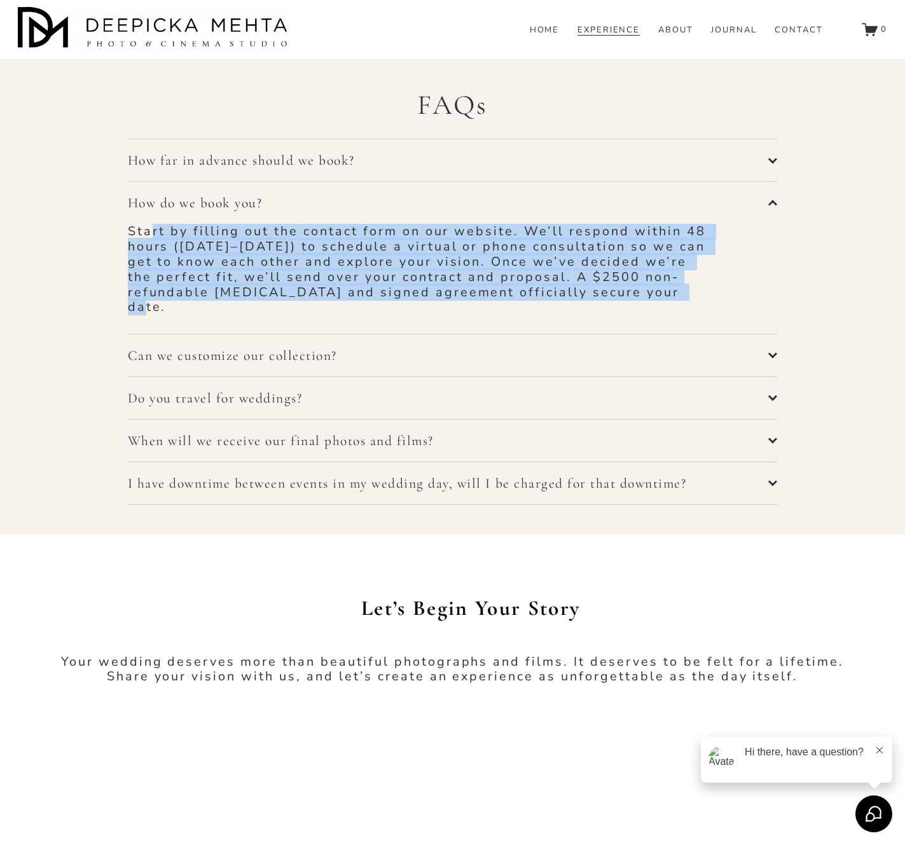
drag, startPoint x: 654, startPoint y: 293, endPoint x: 147, endPoint y: 235, distance: 510.6
click at [147, 235] on p "Start by filling out the contact form on our website. We’ll respond within 48 h…" at bounding box center [420, 269] width 585 height 91
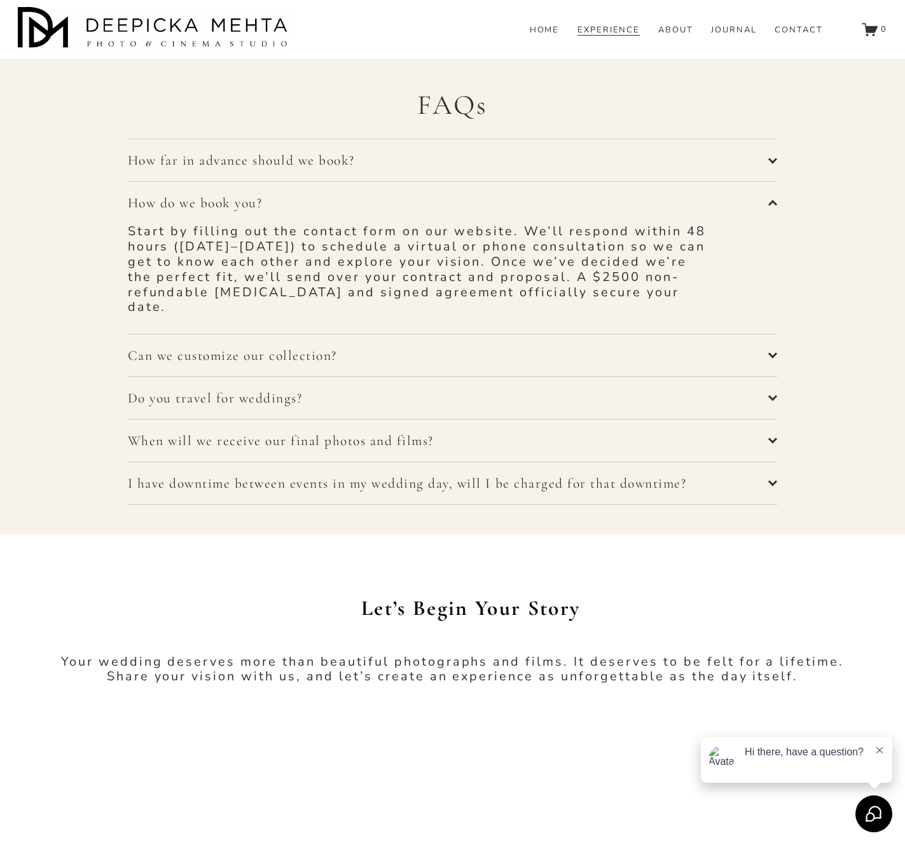
click at [252, 247] on p "Start by filling out the contact form on our website. We’ll respond within 48 h…" at bounding box center [420, 269] width 585 height 91
click at [306, 198] on span "How do we book you?" at bounding box center [448, 203] width 641 height 17
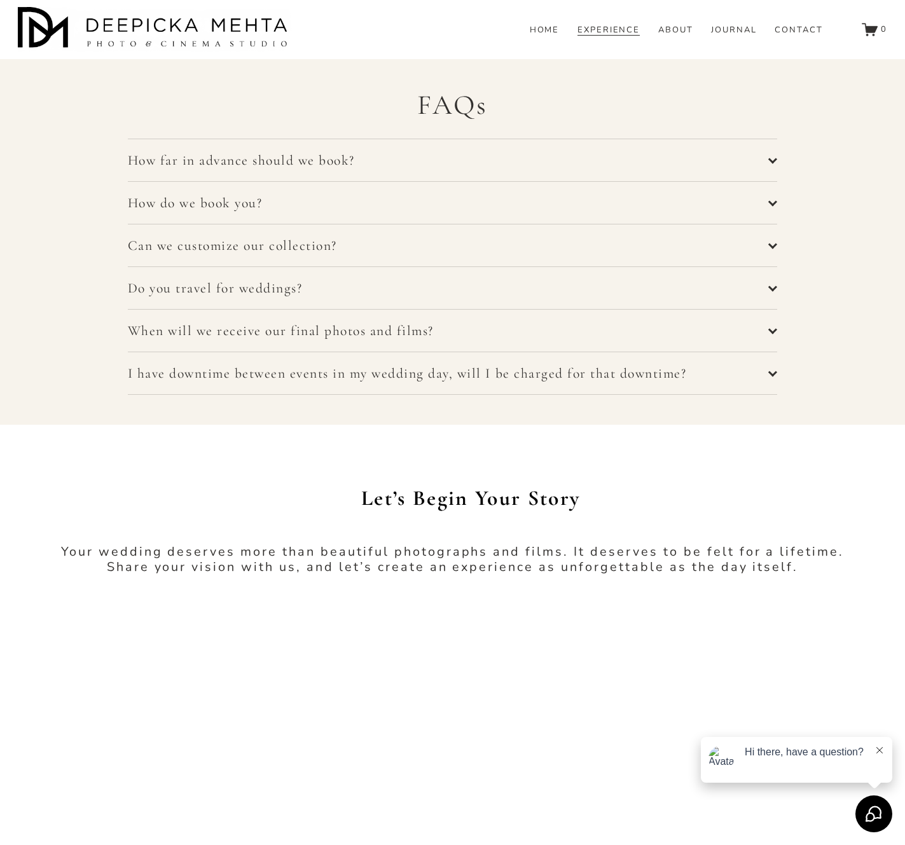
click at [281, 238] on span "Can we customize our collection?" at bounding box center [448, 245] width 641 height 17
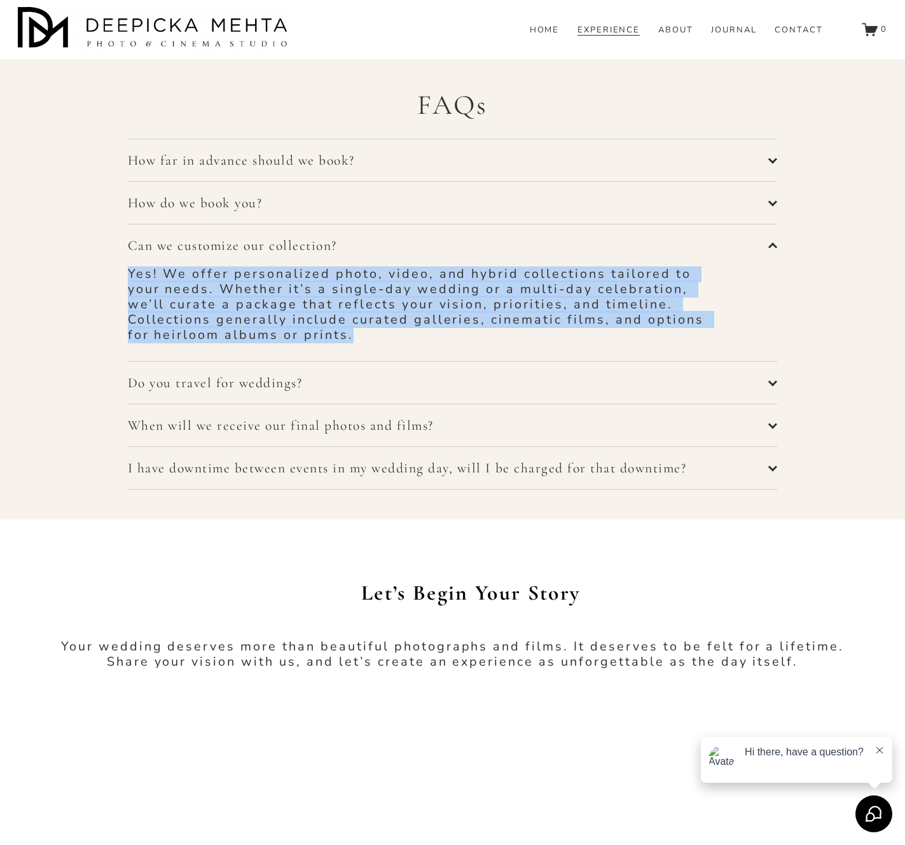
drag, startPoint x: 126, startPoint y: 273, endPoint x: 364, endPoint y: 335, distance: 245.6
click at [327, 335] on div "FAQs How far in advance should we book? We typically book weddings up to one ye…" at bounding box center [452, 289] width 905 height 402
click at [296, 249] on span "Can we customize our collection?" at bounding box center [448, 245] width 641 height 17
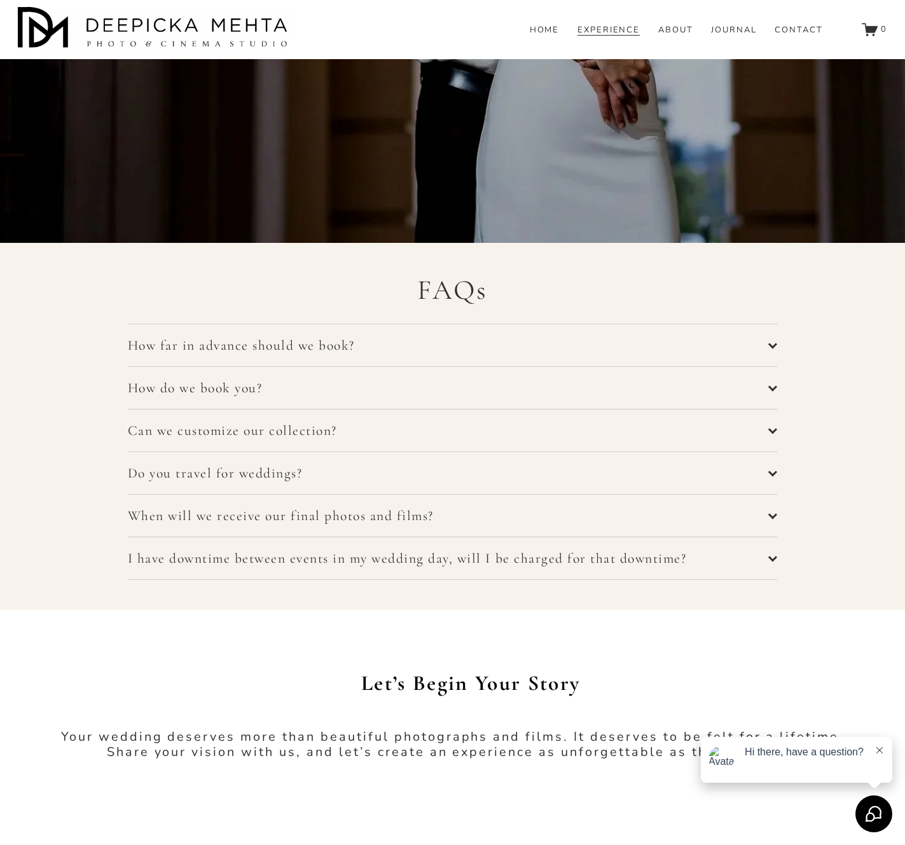
scroll to position [4800, 0]
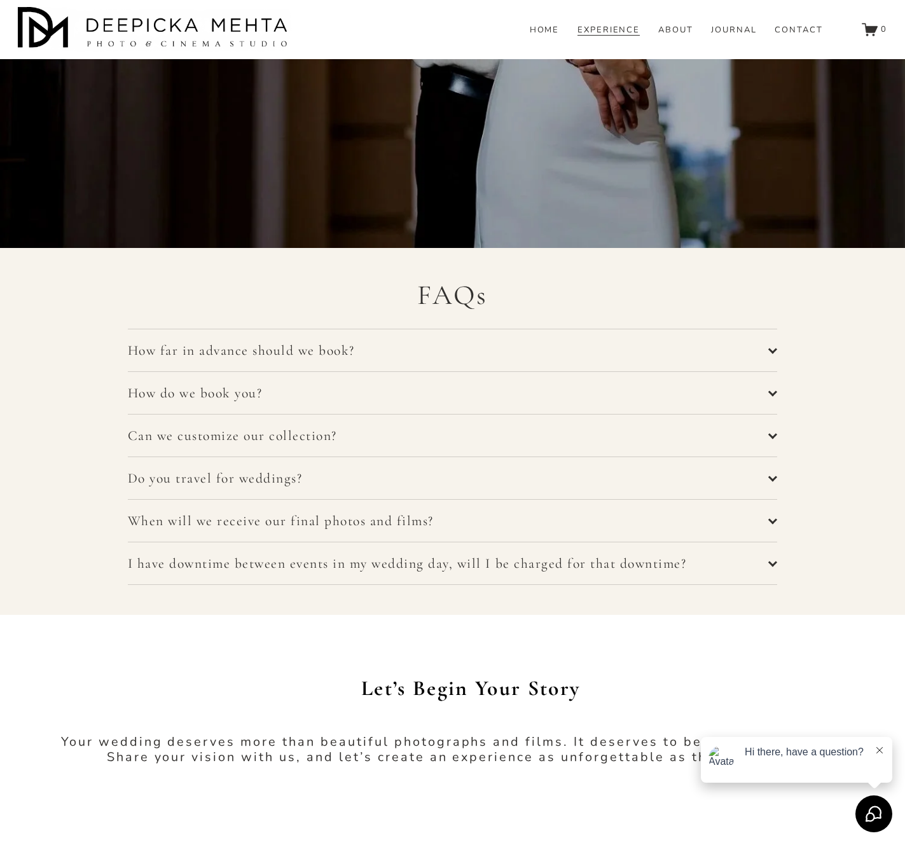
click at [210, 520] on span "When will we receive our final photos and films?" at bounding box center [448, 520] width 641 height 17
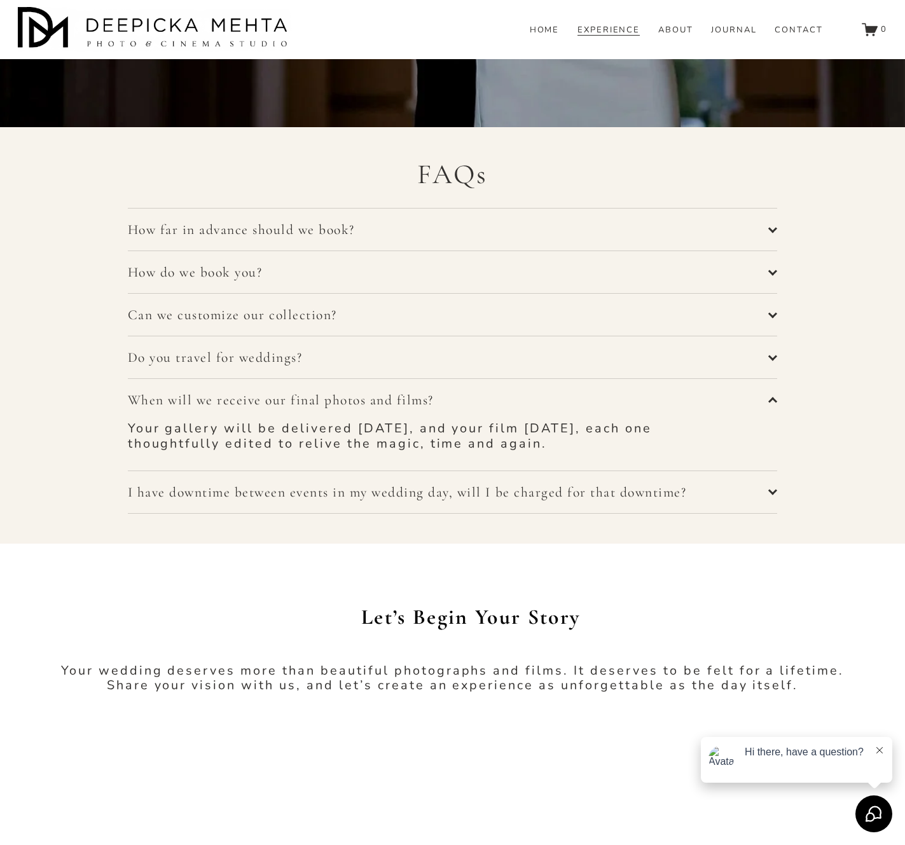
scroll to position [4930, 0]
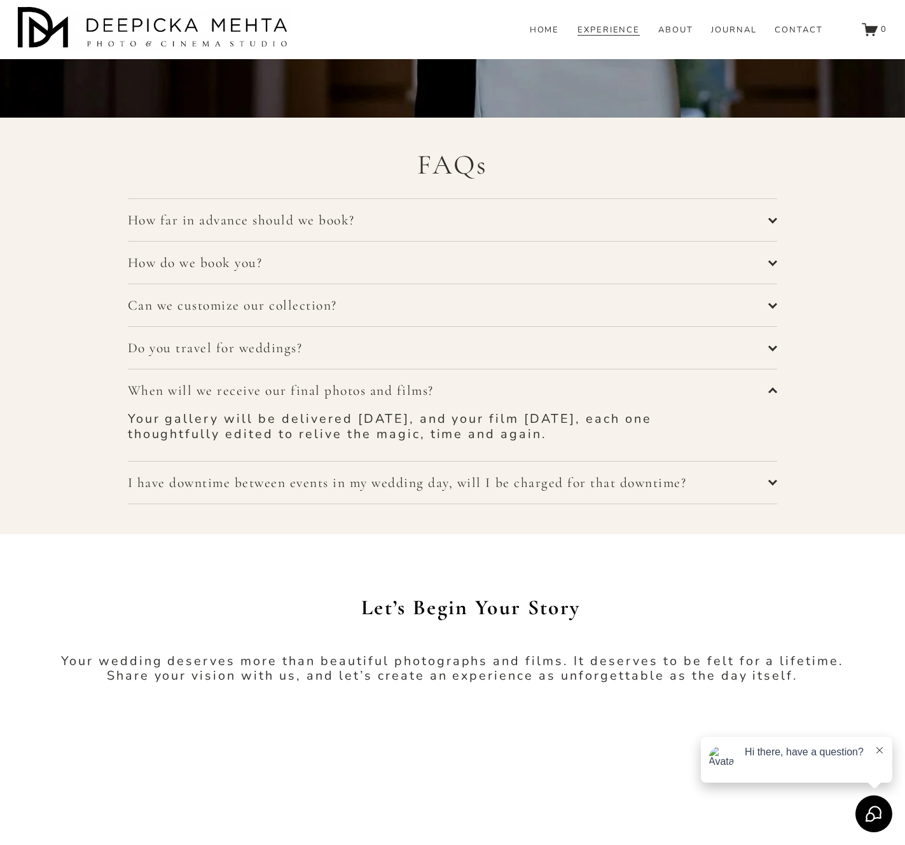
click at [293, 390] on span "When will we receive our final photos and films?" at bounding box center [448, 390] width 641 height 17
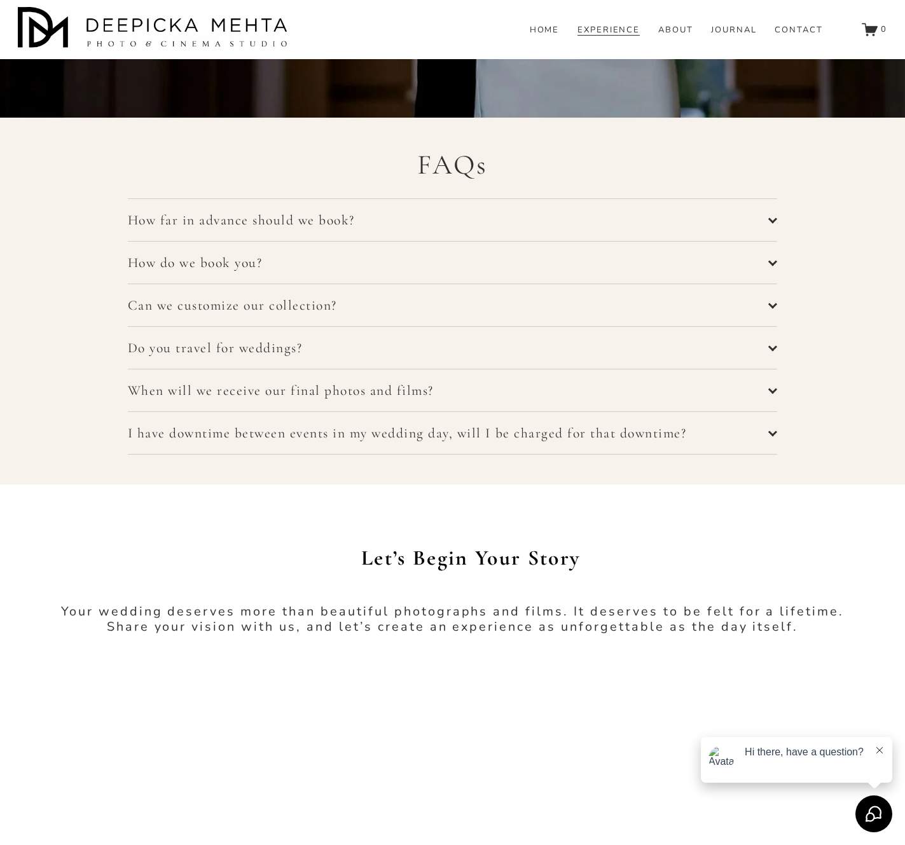
click at [244, 398] on span "When will we receive our final photos and films?" at bounding box center [448, 390] width 641 height 17
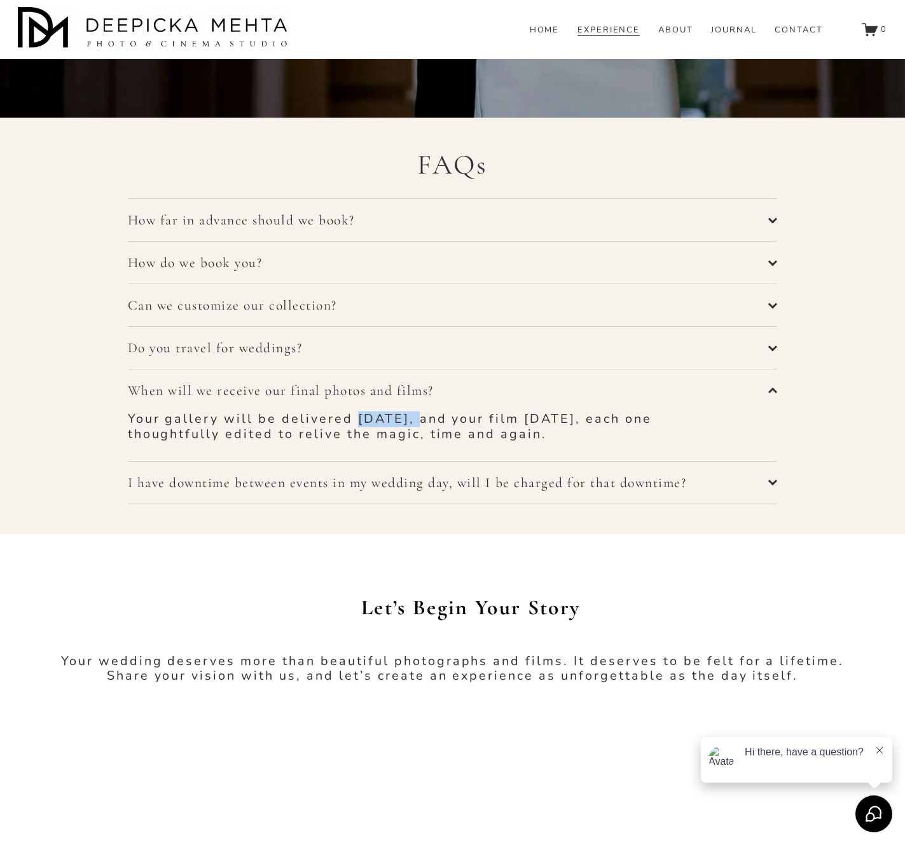
drag, startPoint x: 353, startPoint y: 420, endPoint x: 432, endPoint y: 420, distance: 79.5
click at [327, 420] on p "Your gallery will be delivered in 4 weeks, and your film within 12 weeks, each …" at bounding box center [420, 426] width 585 height 31
click at [327, 390] on span "When will we receive our final photos and films?" at bounding box center [448, 390] width 641 height 17
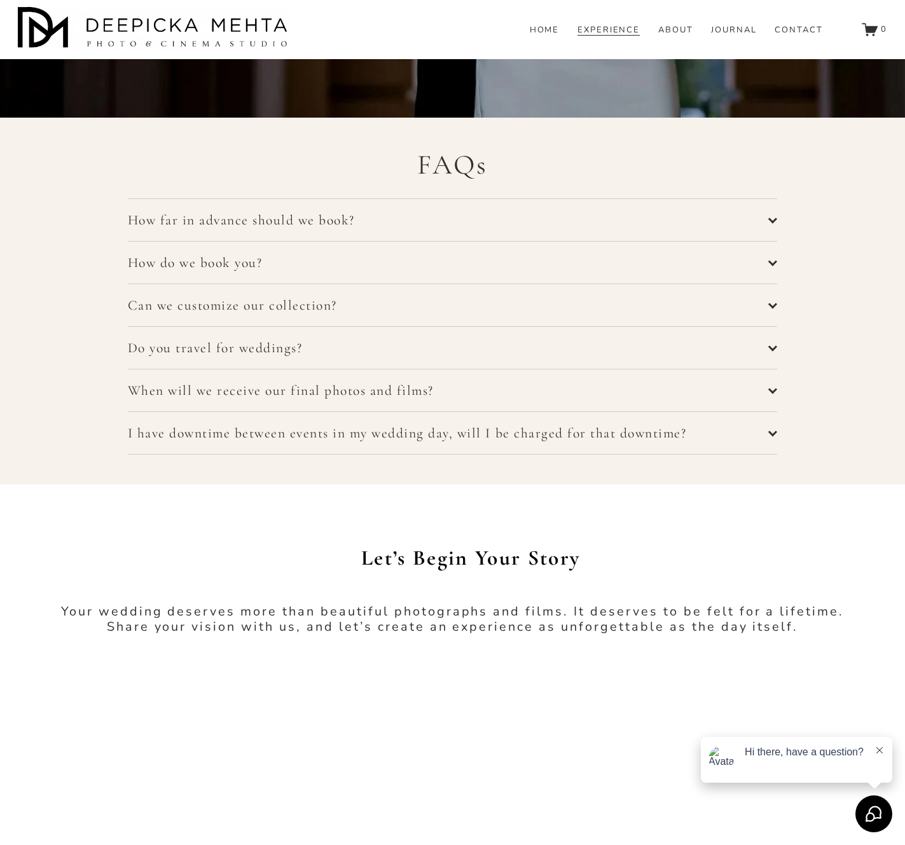
click at [327, 385] on span "When will we receive our final photos and films?" at bounding box center [448, 390] width 641 height 17
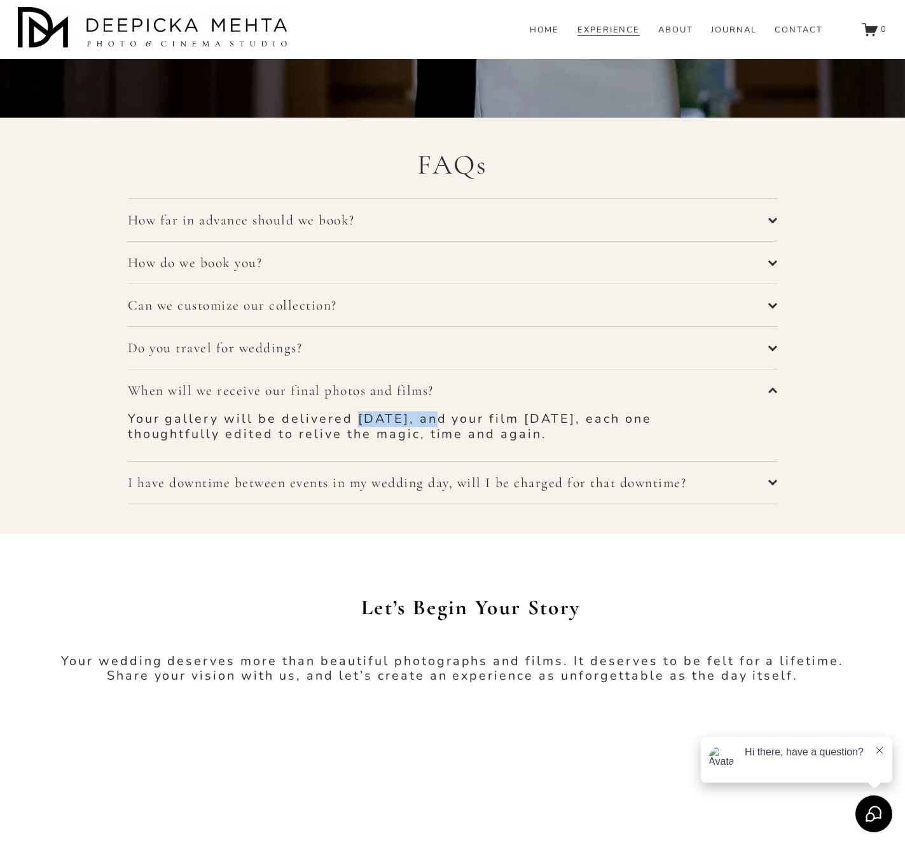
click at [327, 388] on span "When will we receive our final photos and films?" at bounding box center [448, 390] width 641 height 17
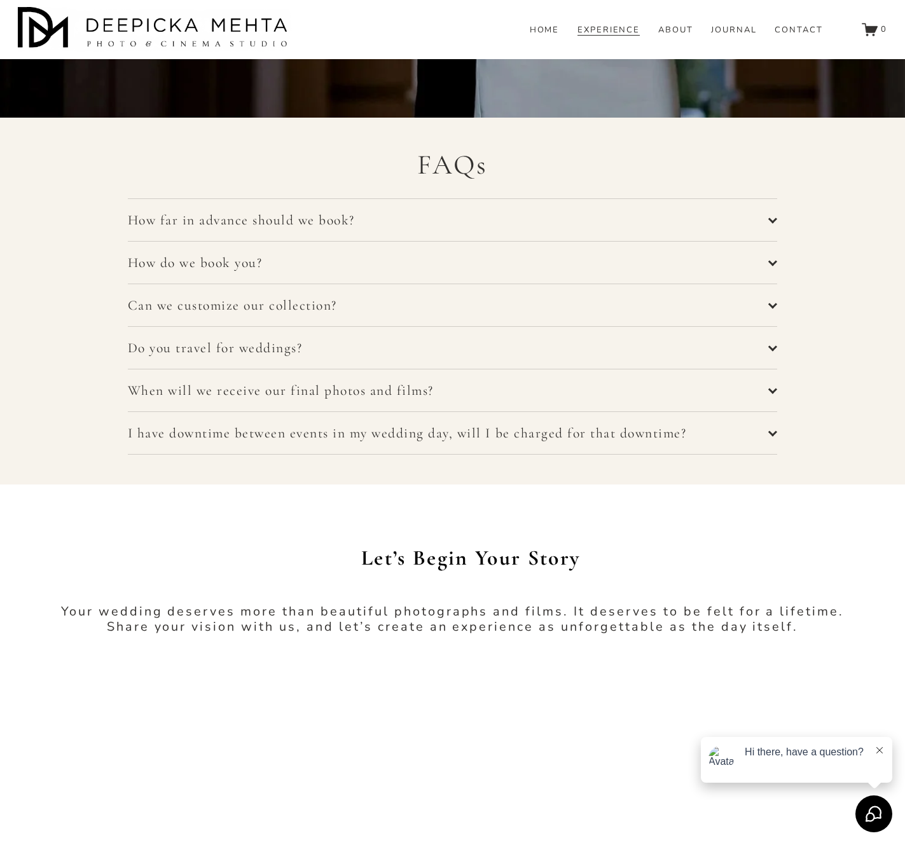
click at [327, 390] on span "When will we receive our final photos and films?" at bounding box center [448, 390] width 641 height 17
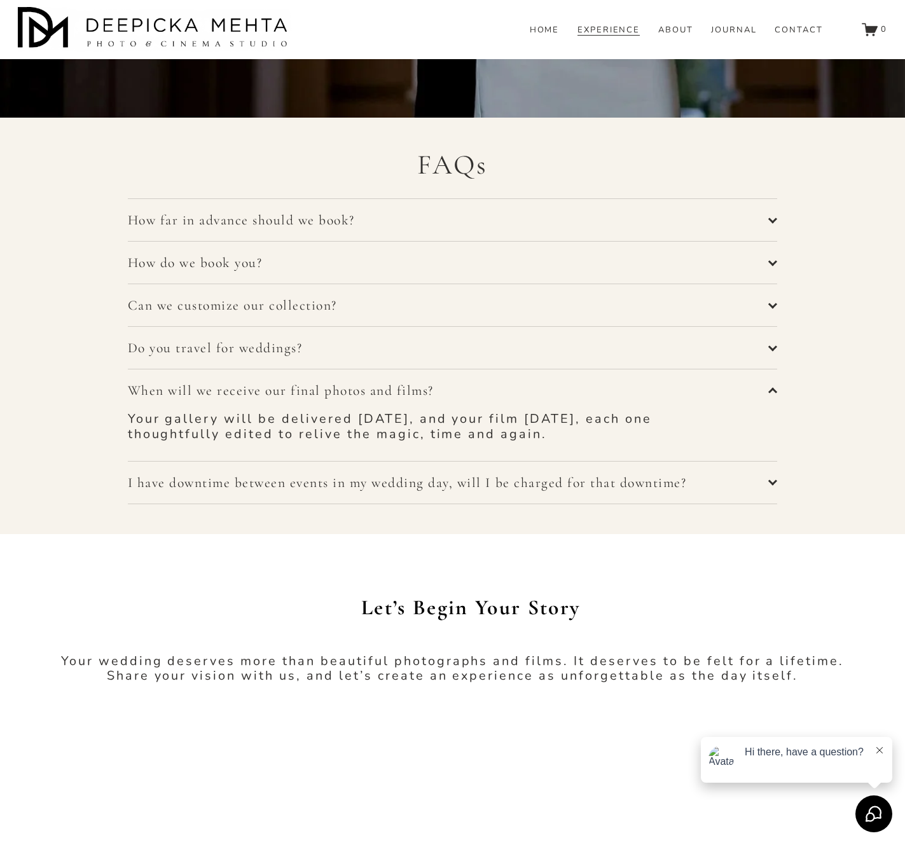
click at [327, 414] on p "Your gallery will be delivered in 4 weeks, and your film within 12 weeks, each …" at bounding box center [420, 426] width 585 height 31
click at [327, 388] on span "When will we receive our final photos and films?" at bounding box center [448, 390] width 641 height 17
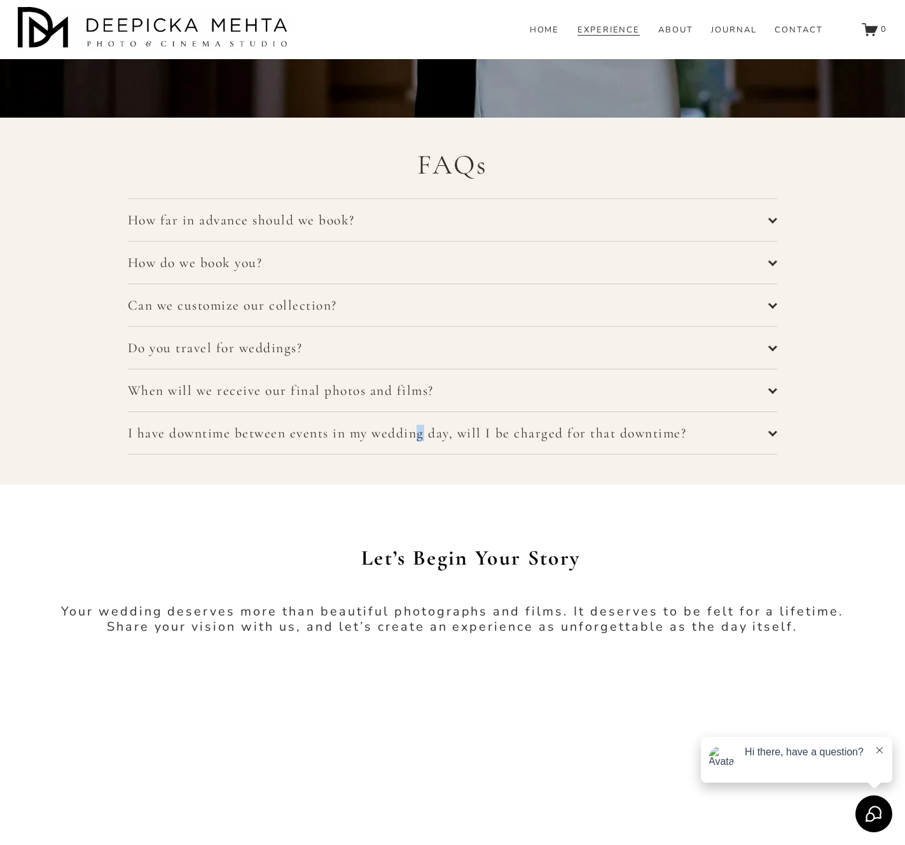
click at [277, 438] on span "I have downtime between events in my wedding day, will I be charged for that do…" at bounding box center [448, 433] width 641 height 17
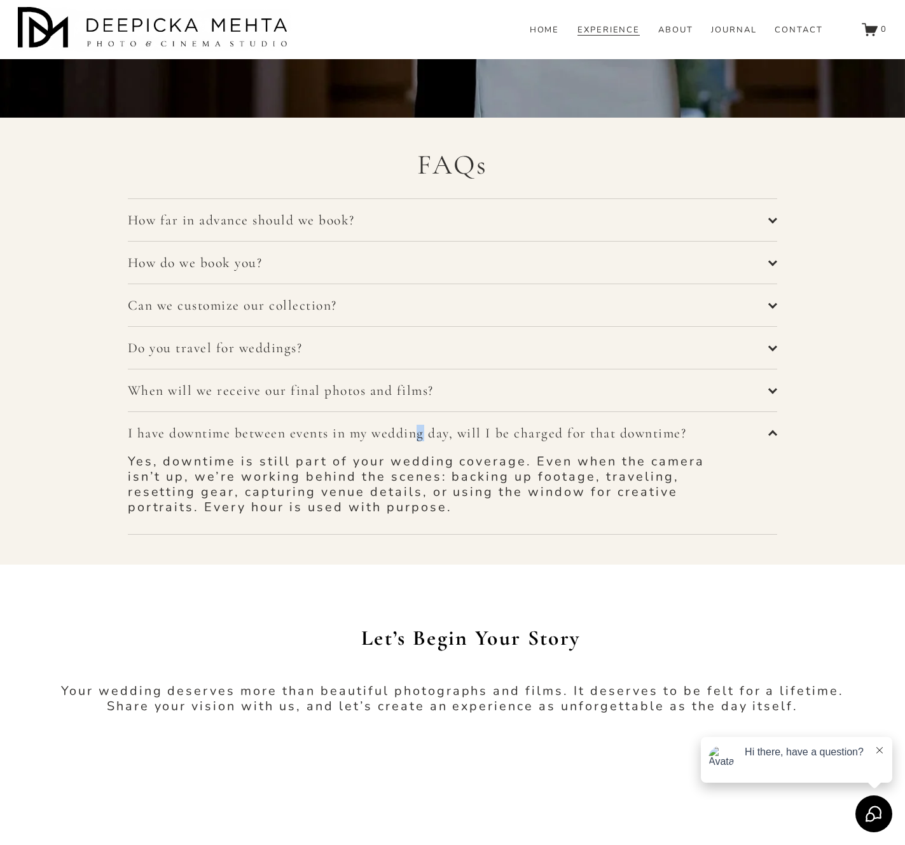
click at [296, 443] on button "I have downtime between events in my wedding day, will I be charged for that do…" at bounding box center [453, 433] width 650 height 42
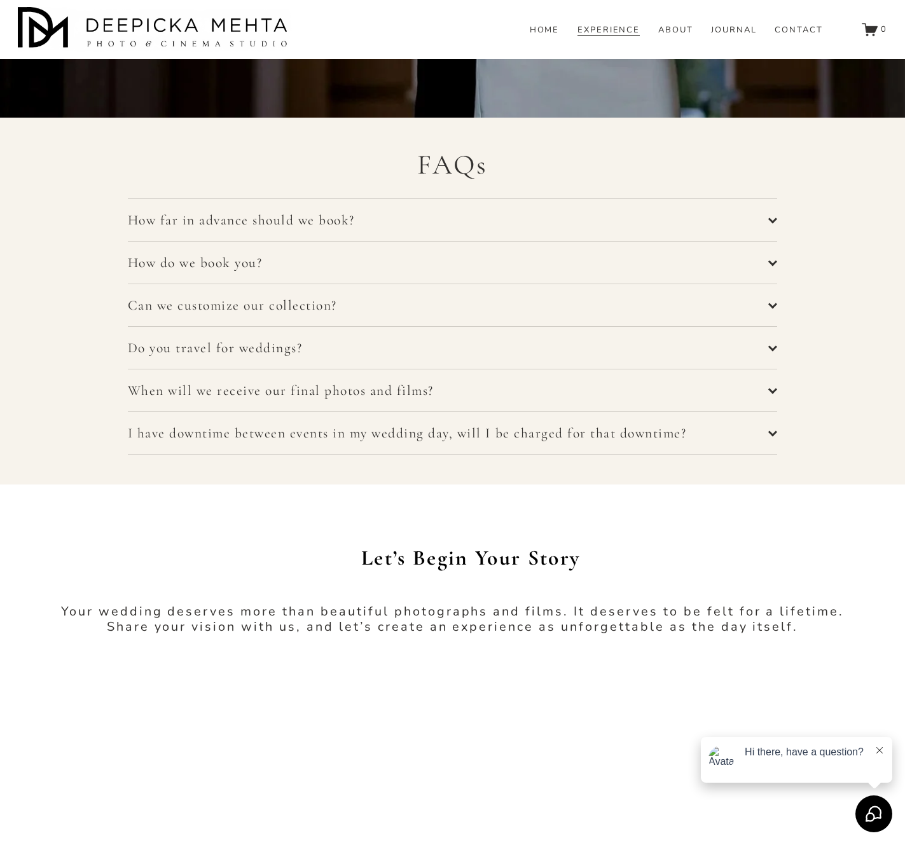
click at [246, 228] on span "How far in advance should we book?" at bounding box center [448, 220] width 641 height 17
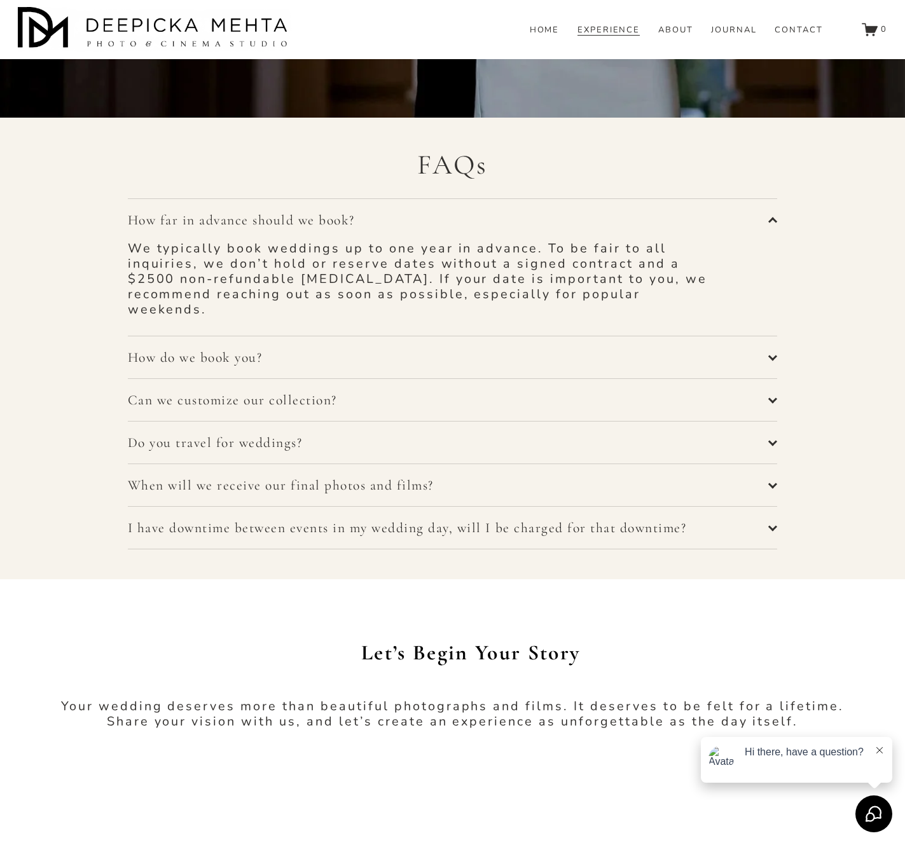
click at [229, 212] on span "How far in advance should we book?" at bounding box center [448, 220] width 641 height 17
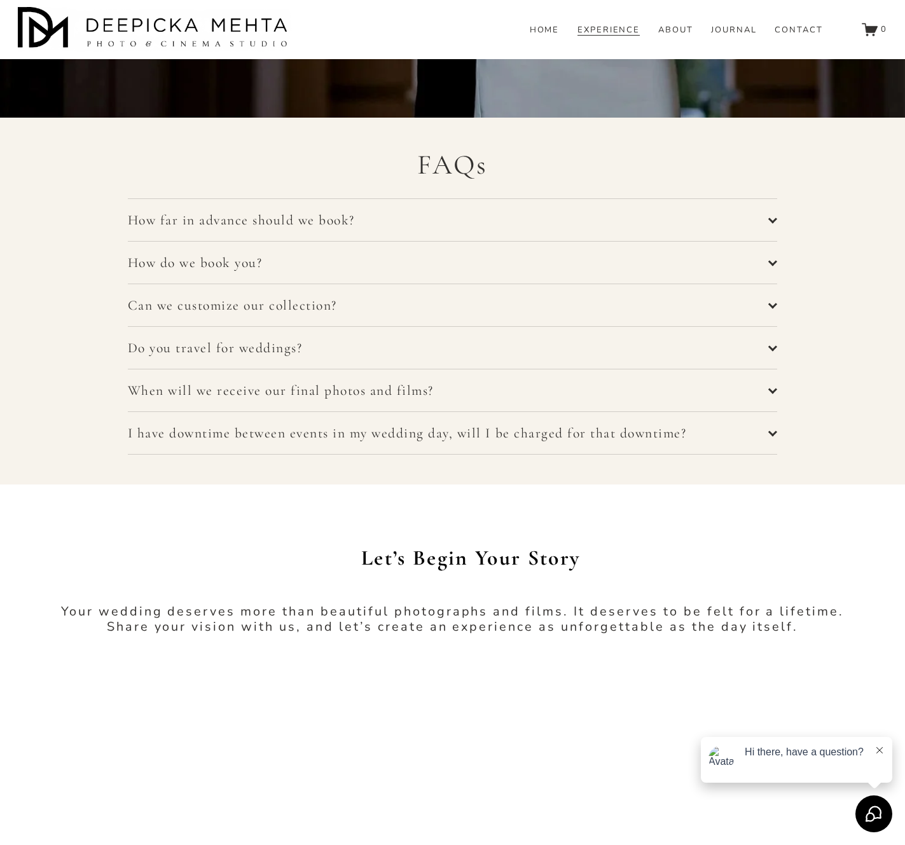
click at [202, 257] on span "How do we book you?" at bounding box center [448, 262] width 641 height 17
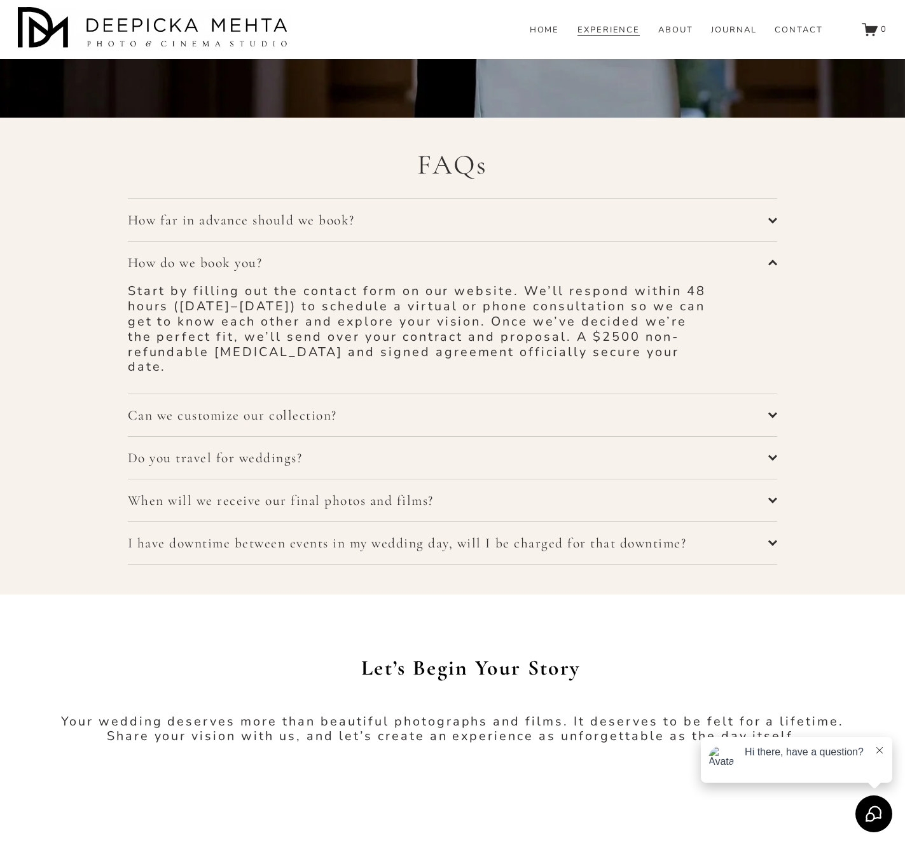
click at [200, 257] on span "How do we book you?" at bounding box center [448, 262] width 641 height 17
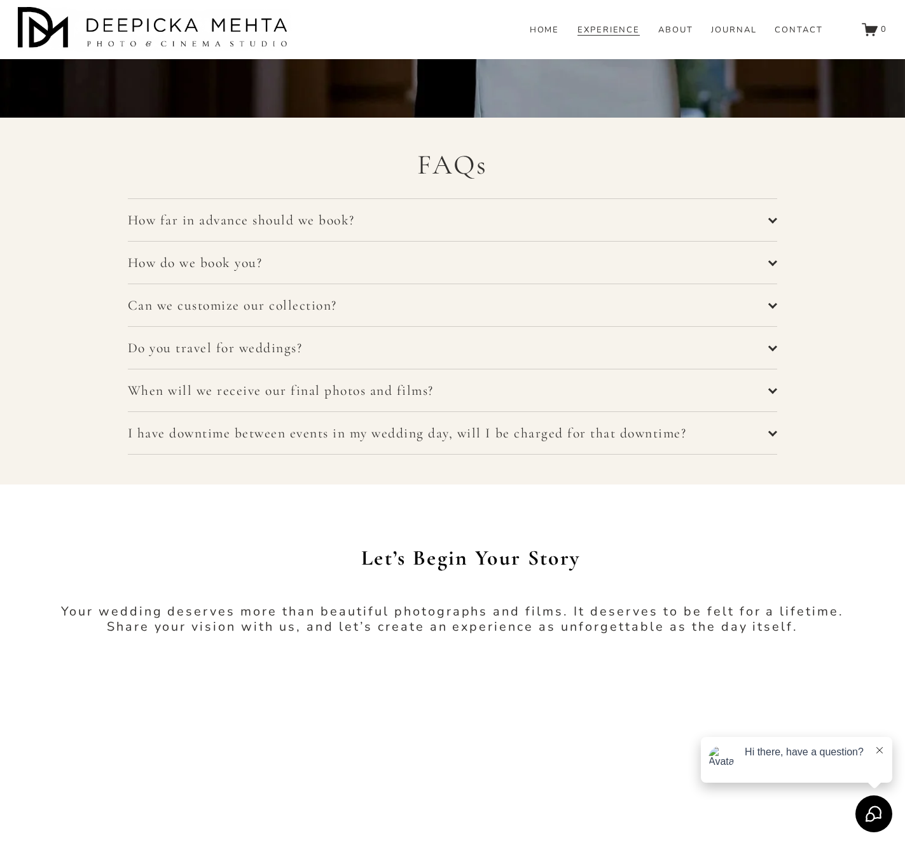
click at [186, 345] on span "Do you travel for weddings?" at bounding box center [448, 347] width 641 height 17
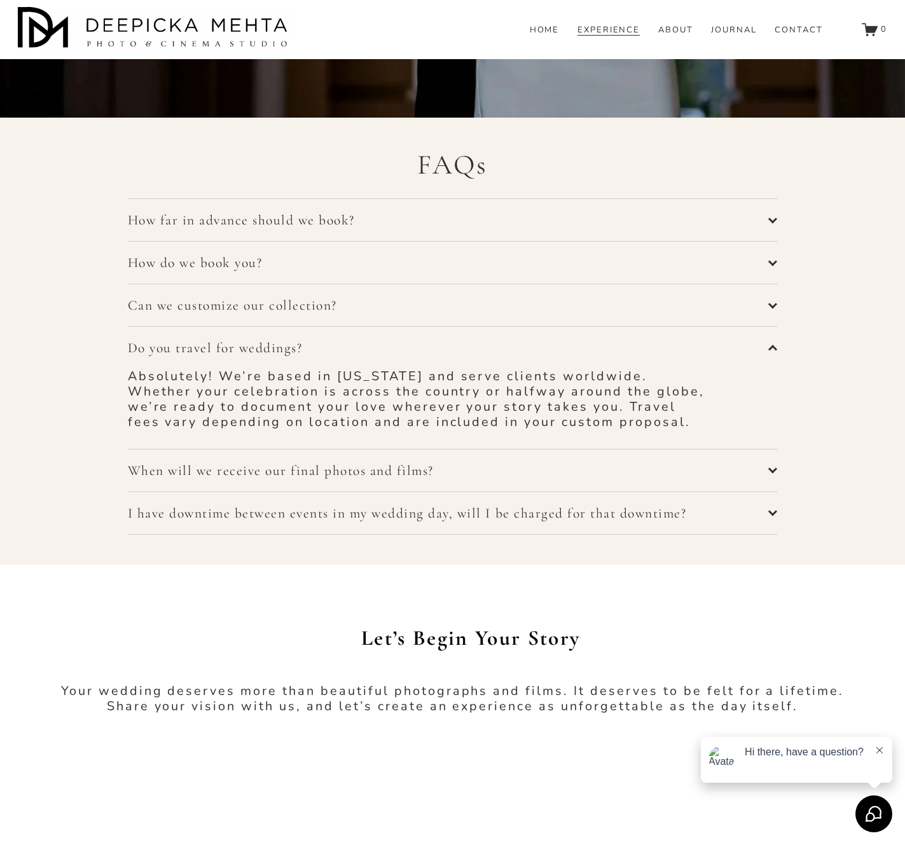
click at [196, 349] on span "Do you travel for weddings?" at bounding box center [448, 347] width 641 height 17
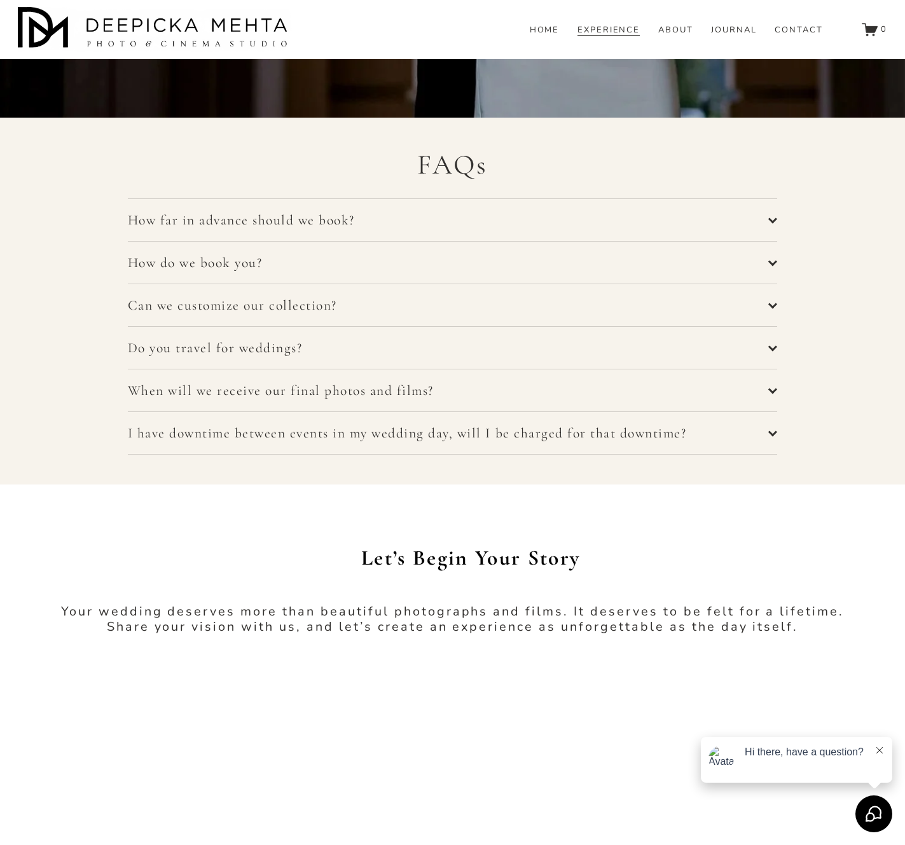
drag, startPoint x: 121, startPoint y: 307, endPoint x: 385, endPoint y: 307, distance: 263.8
click at [327, 307] on div "FAQs How far in advance should we book? We typically book weddings up to one ye…" at bounding box center [452, 301] width 905 height 308
drag, startPoint x: 130, startPoint y: 393, endPoint x: 461, endPoint y: 390, distance: 330.6
click at [327, 390] on span "When will we receive our final photos and films?" at bounding box center [448, 390] width 641 height 17
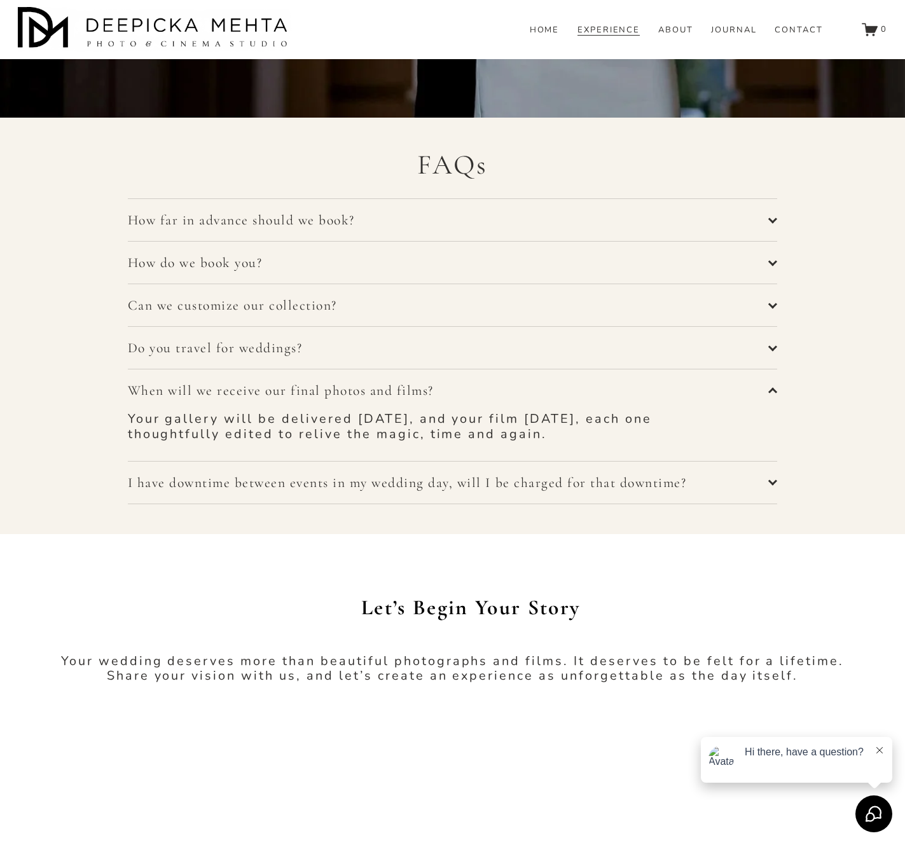
click at [198, 405] on button "When will we receive our final photos and films?" at bounding box center [453, 390] width 650 height 42
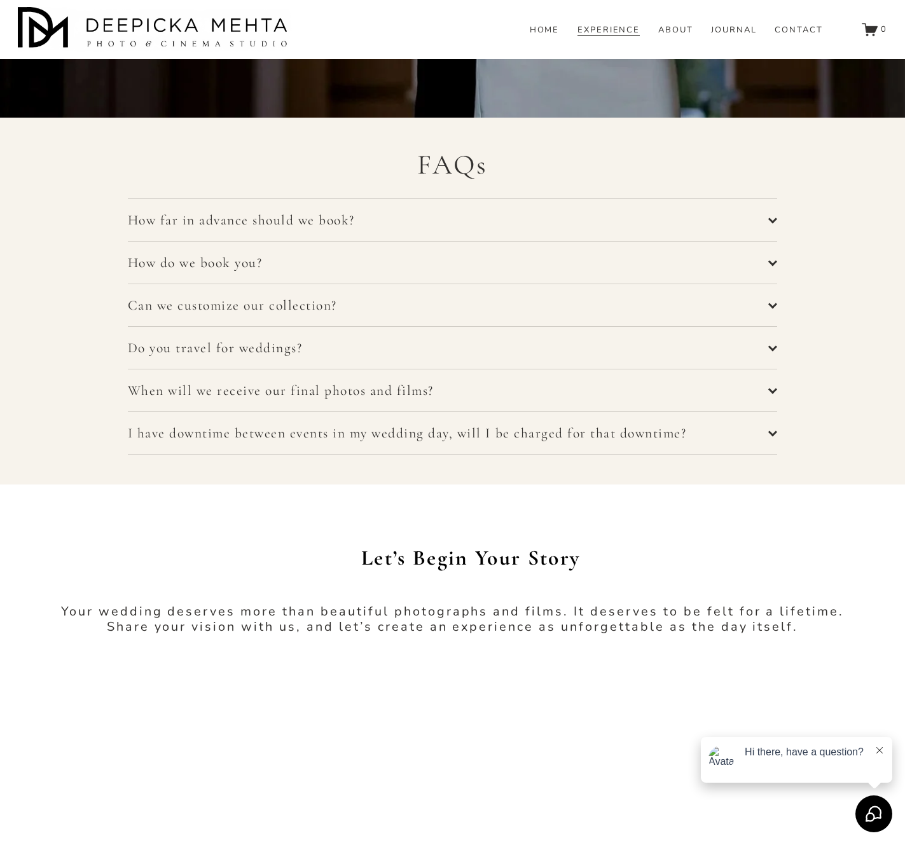
click at [217, 475] on div "FAQs How far in advance should we book? We typically book weddings up to one ye…" at bounding box center [452, 301] width 905 height 367
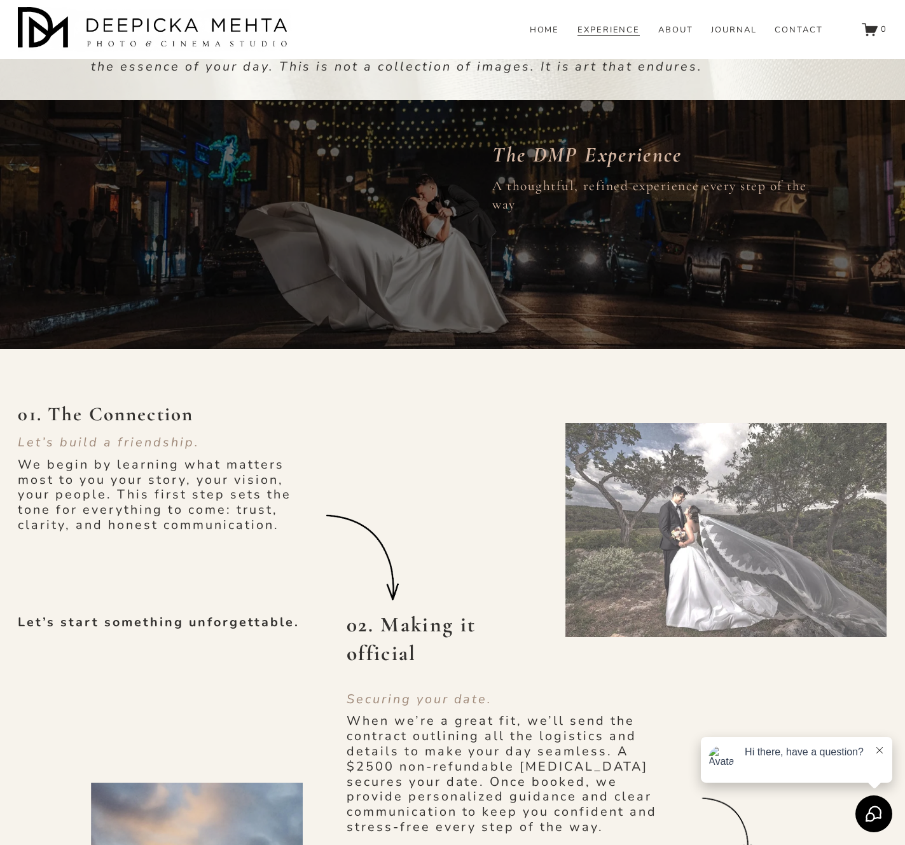
scroll to position [0, 0]
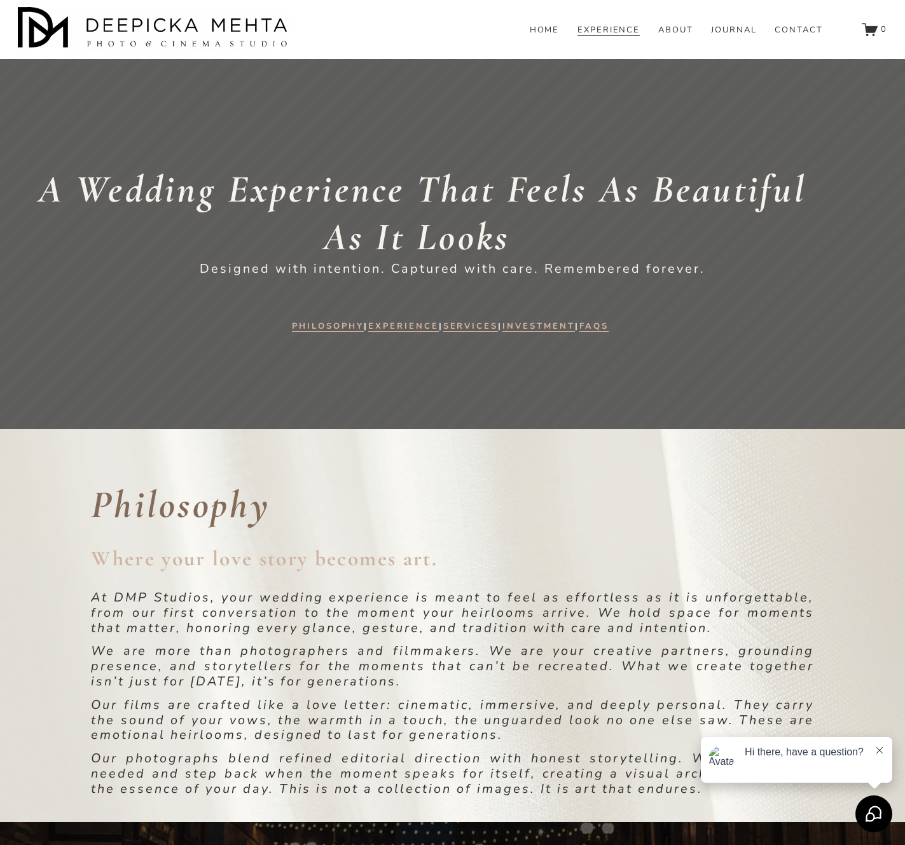
click at [327, 36] on link "ABOUT" at bounding box center [675, 30] width 35 height 11
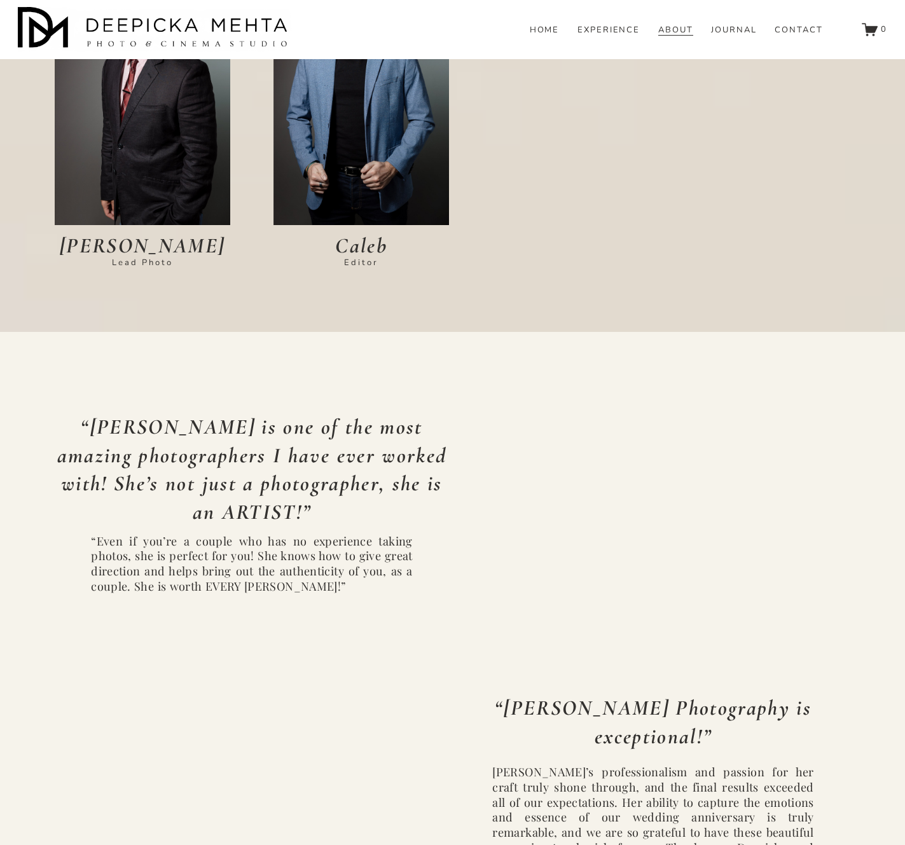
scroll to position [3088, 0]
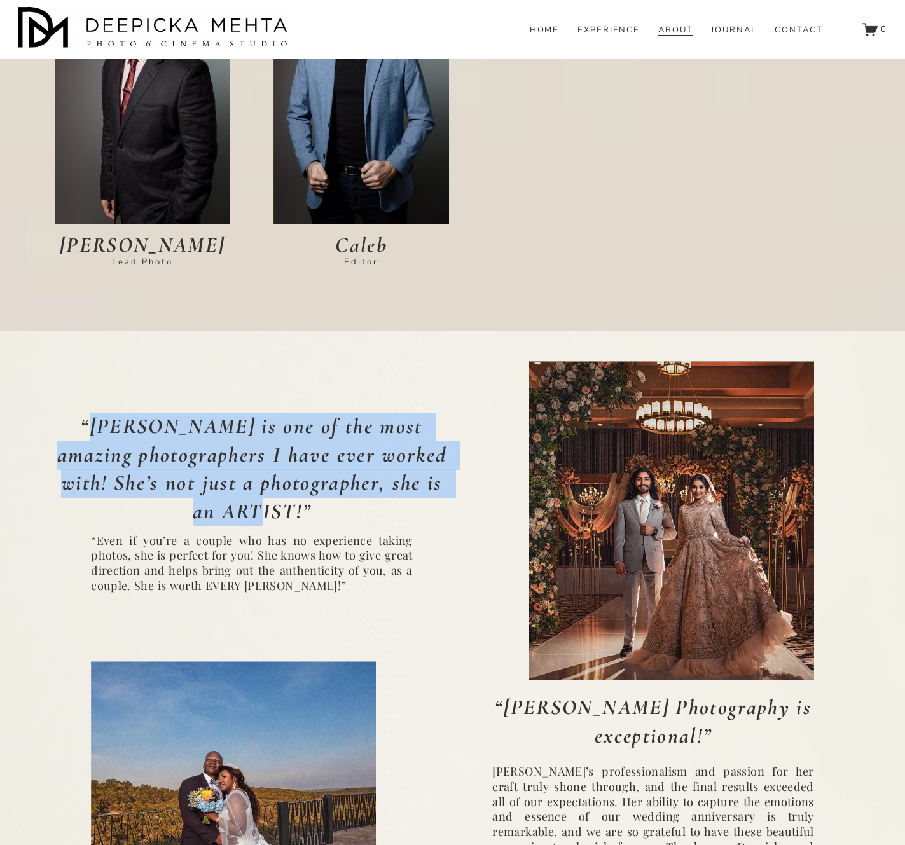
drag, startPoint x: 91, startPoint y: 154, endPoint x: 315, endPoint y: 237, distance: 239.4
click at [315, 413] on h3 "“[PERSON_NAME] is one of the most amazing photographers I have ever worked with…" at bounding box center [252, 470] width 394 height 114
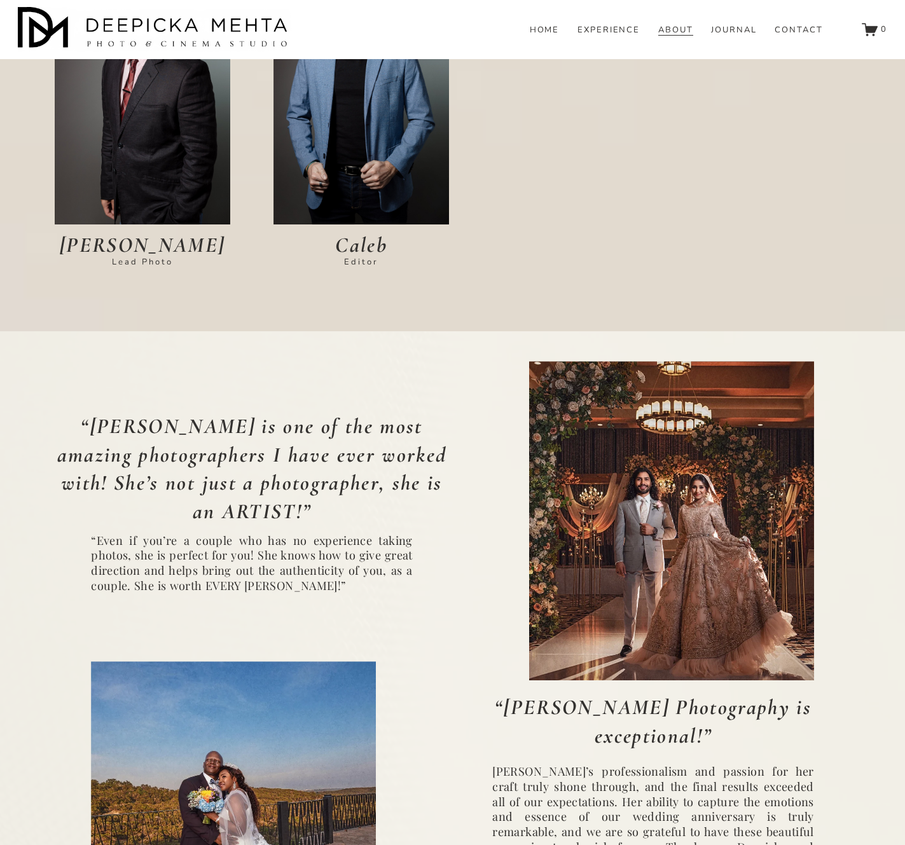
drag, startPoint x: 505, startPoint y: 428, endPoint x: 738, endPoint y: 472, distance: 237.3
click at [739, 694] on h3 "“[PERSON_NAME] Photography is exceptional!”" at bounding box center [653, 722] width 394 height 57
click at [322, 532] on code "“Even if you’re a couple who has no experience taking photos, she is perfect fo…" at bounding box center [251, 562] width 321 height 61
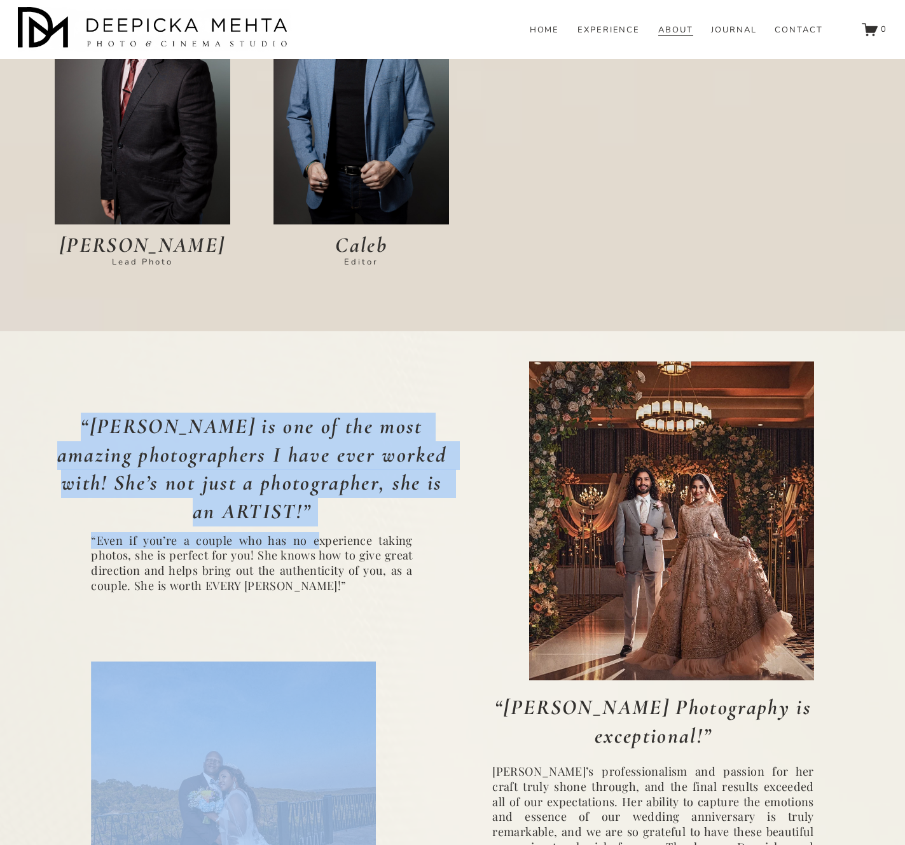
drag, startPoint x: 81, startPoint y: 149, endPoint x: 315, endPoint y: 270, distance: 263.0
click at [315, 361] on div "“[PERSON_NAME] Photography is exceptional!” [PERSON_NAME]’s professionalism and…" at bounding box center [452, 790] width 905 height 858
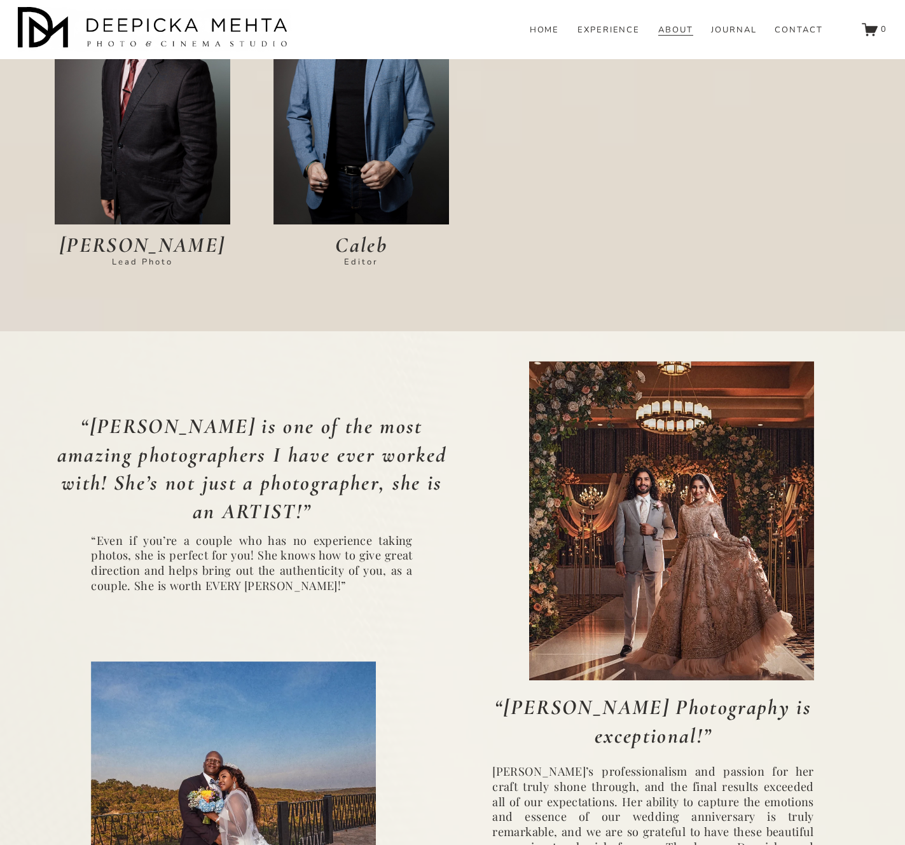
click at [201, 532] on code "“Even if you’re a couple who has no experience taking photos, she is perfect fo…" at bounding box center [251, 562] width 321 height 61
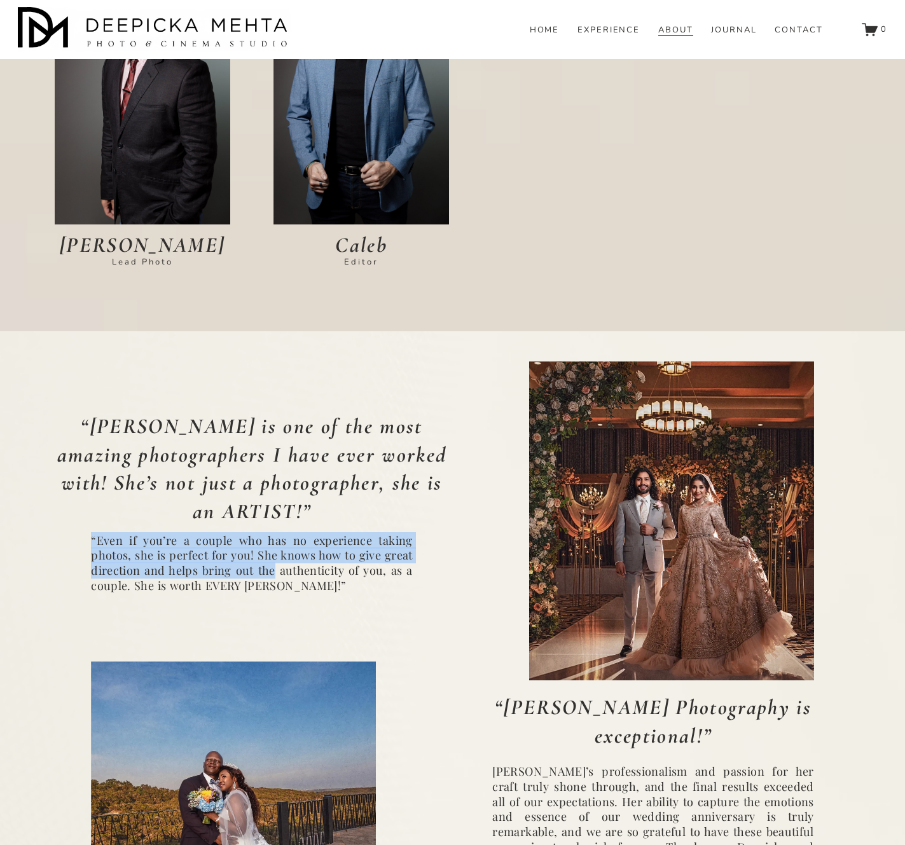
drag, startPoint x: 88, startPoint y: 266, endPoint x: 272, endPoint y: 306, distance: 188.0
click at [272, 361] on div "“[PERSON_NAME] Photography is exceptional!” [PERSON_NAME]’s professionalism and…" at bounding box center [452, 790] width 905 height 858
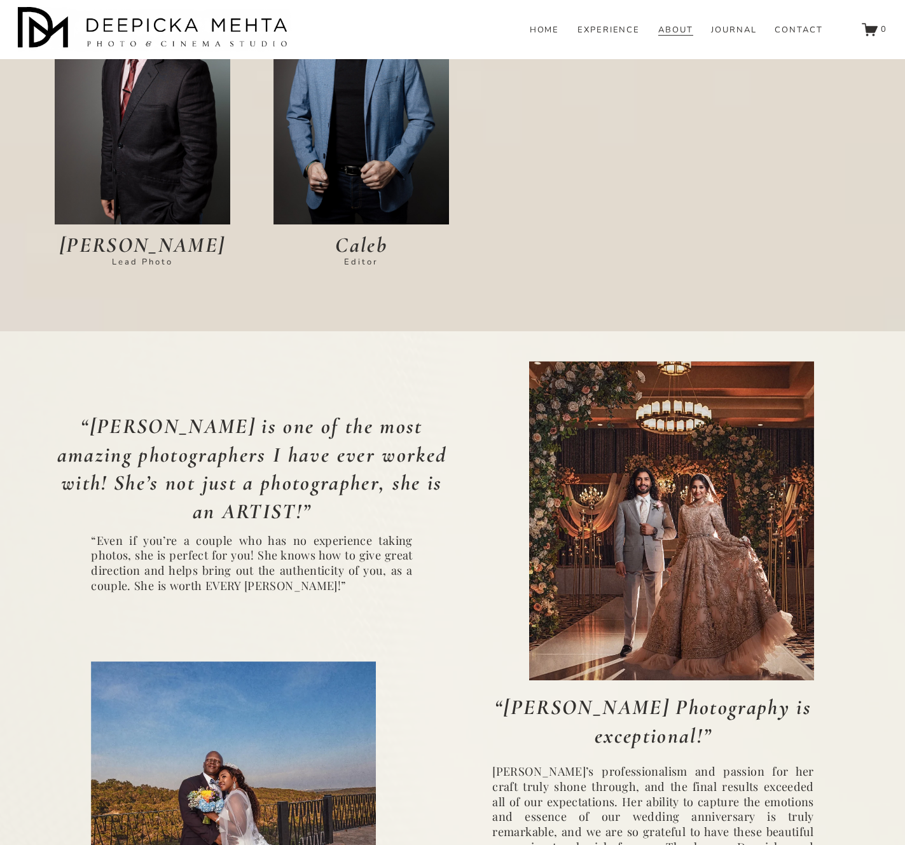
click at [299, 532] on code "“Even if you’re a couple who has no experience taking photos, she is perfect fo…" at bounding box center [251, 562] width 321 height 61
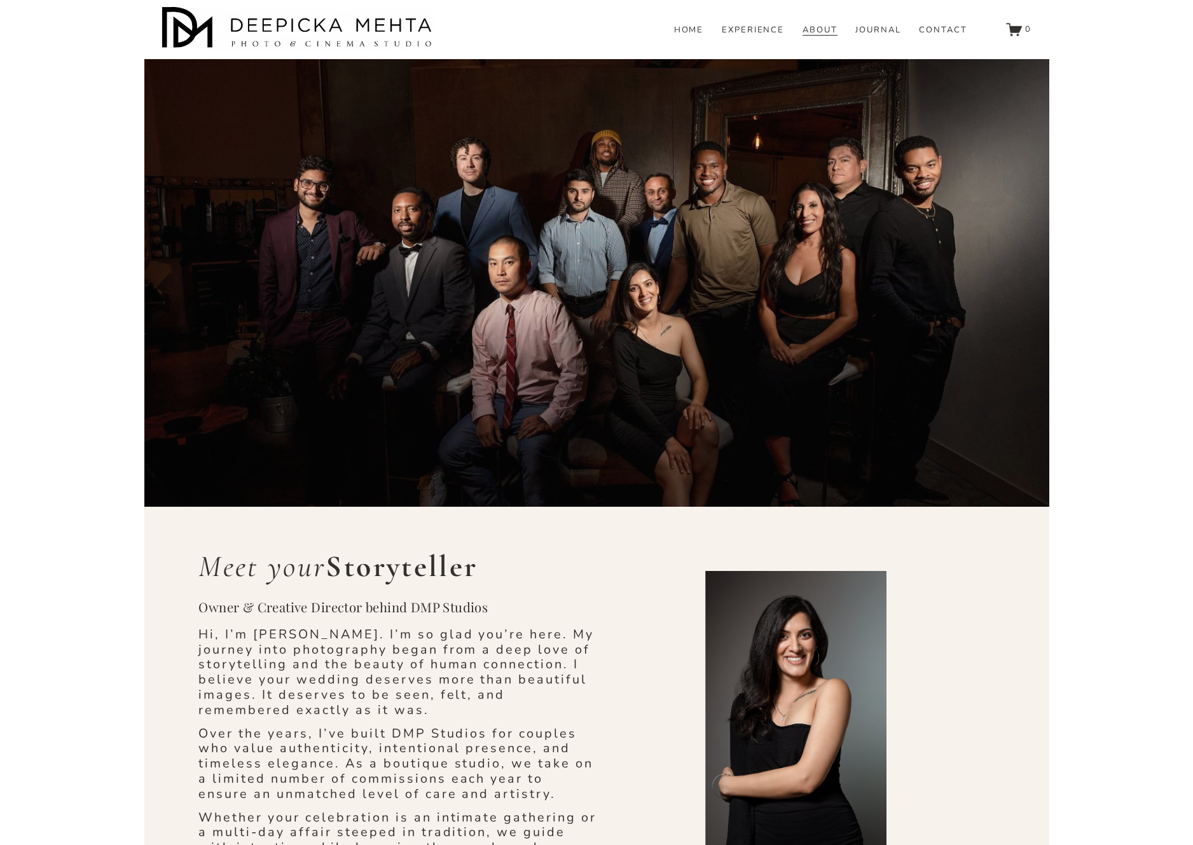
scroll to position [0, 0]
